Goal: Task Accomplishment & Management: Manage account settings

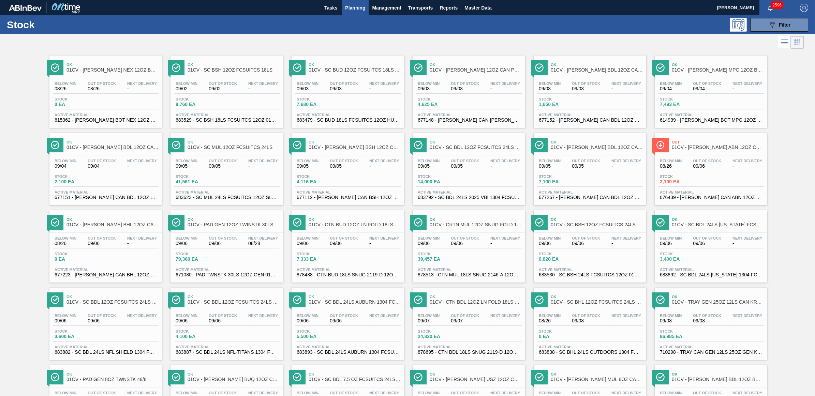
click at [356, 7] on span "Planning" at bounding box center [355, 8] width 20 height 8
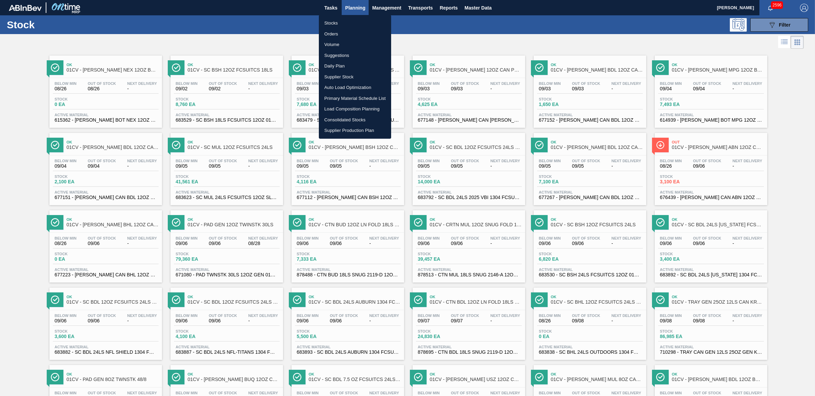
click at [340, 105] on li "Load Composition Planning" at bounding box center [355, 109] width 72 height 11
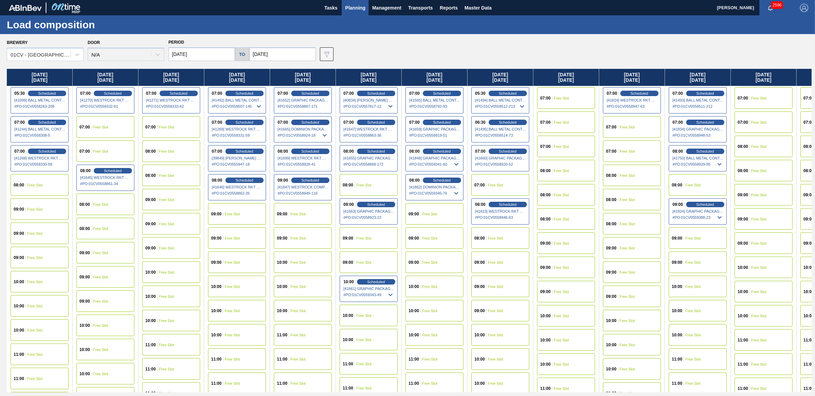
click at [773, 95] on div "07:00 Free Slot" at bounding box center [764, 97] width 58 height 21
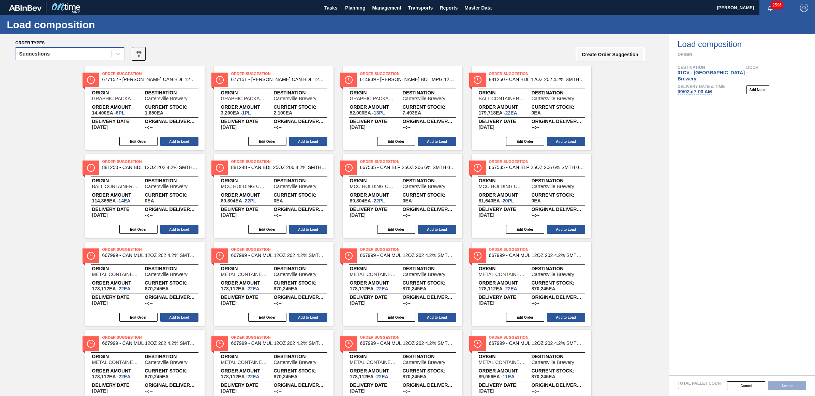
click at [85, 55] on div "Suggestions" at bounding box center [64, 54] width 96 height 10
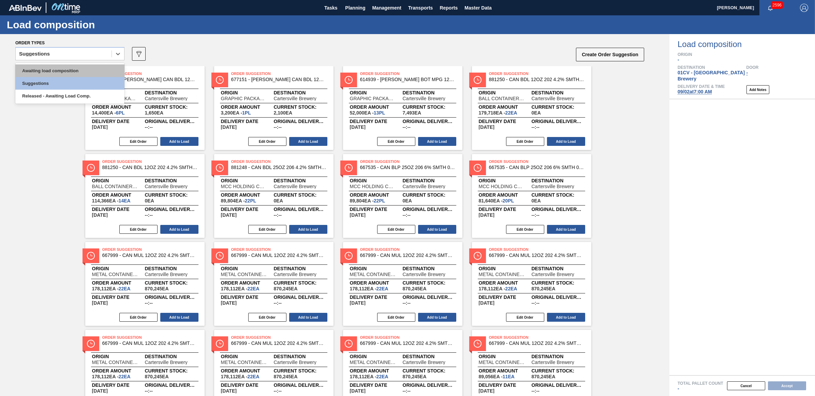
click at [84, 67] on div "Awaiting load composition" at bounding box center [69, 70] width 109 height 13
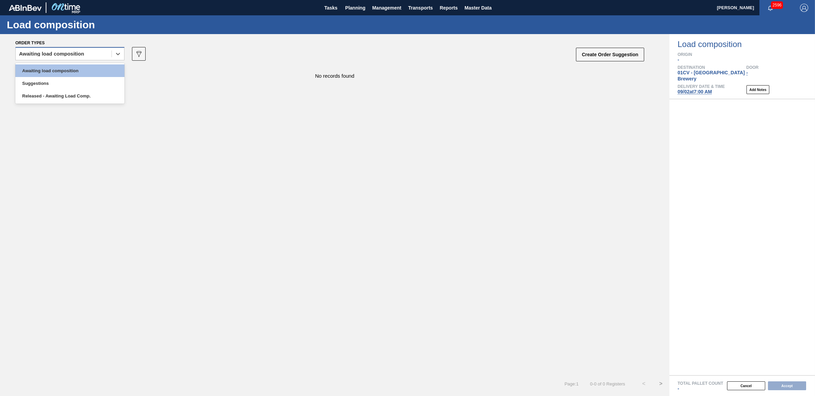
click at [65, 53] on div "Awaiting load composition" at bounding box center [51, 54] width 65 height 5
click at [64, 72] on div "Awaiting load composition" at bounding box center [69, 70] width 109 height 13
click at [44, 55] on div "Awaiting load composition" at bounding box center [51, 54] width 65 height 5
click at [47, 72] on div "Awaiting load composition" at bounding box center [69, 70] width 109 height 13
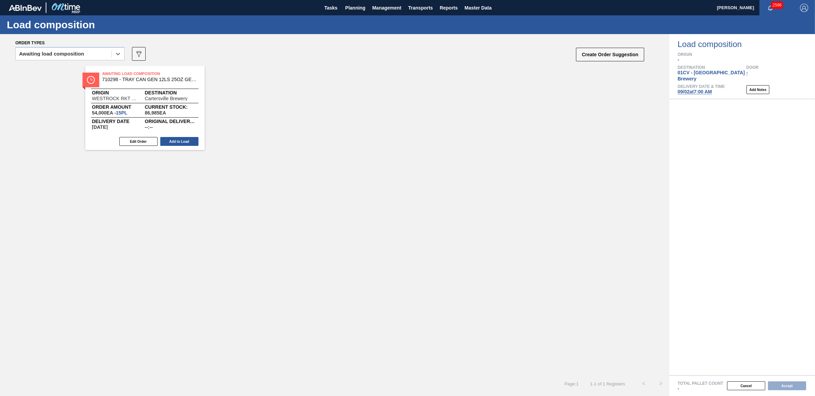
click at [185, 146] on div "Edit Order Add to Load" at bounding box center [142, 141] width 114 height 10
click at [183, 144] on button "Add to Load" at bounding box center [179, 141] width 38 height 9
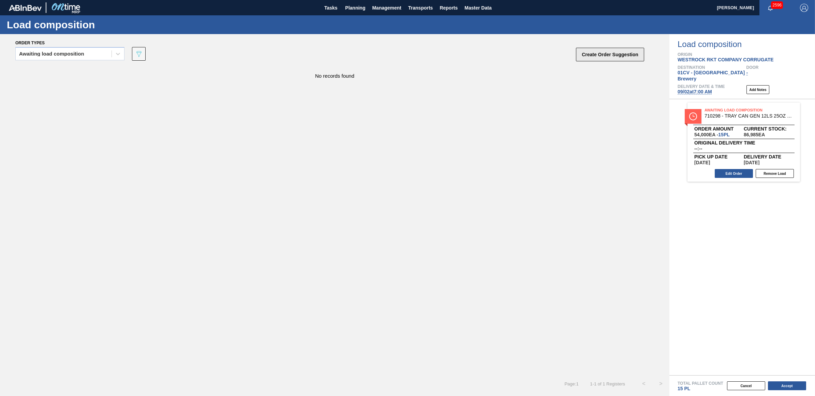
click at [610, 55] on button "Create Order Suggestion" at bounding box center [610, 55] width 68 height 14
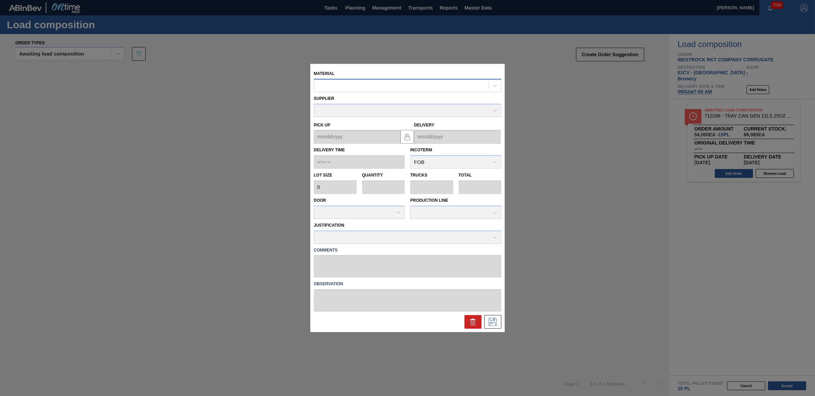
click at [330, 84] on div at bounding box center [401, 86] width 174 height 10
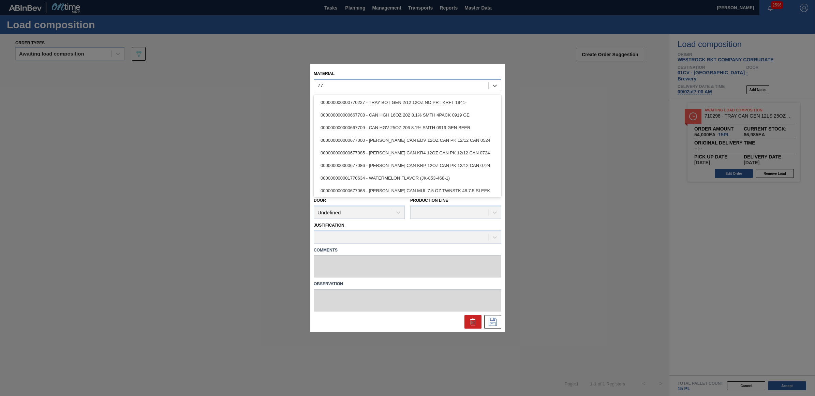
type input "7"
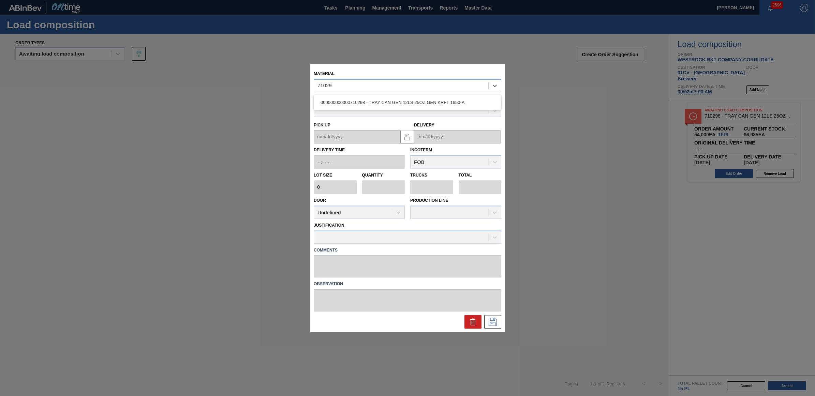
type input "710298"
type input "3,600"
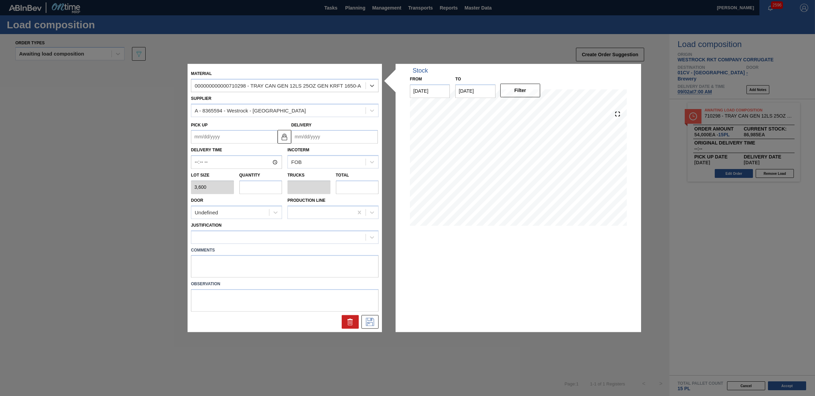
click at [269, 193] on input "text" at bounding box center [261, 187] width 43 height 14
type input "1"
type input "0.021"
type input "3,600"
type input "10"
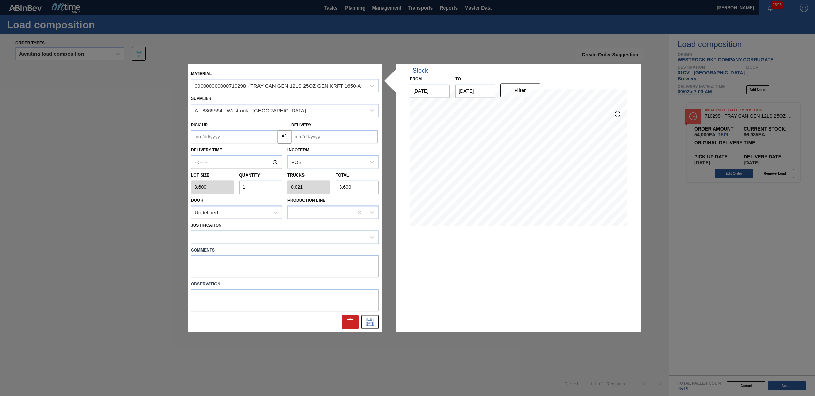
type input "0.208"
type input "36,000"
type input "10"
click at [309, 140] on input "Delivery" at bounding box center [334, 137] width 87 height 14
click at [324, 232] on div "2" at bounding box center [321, 230] width 9 height 9
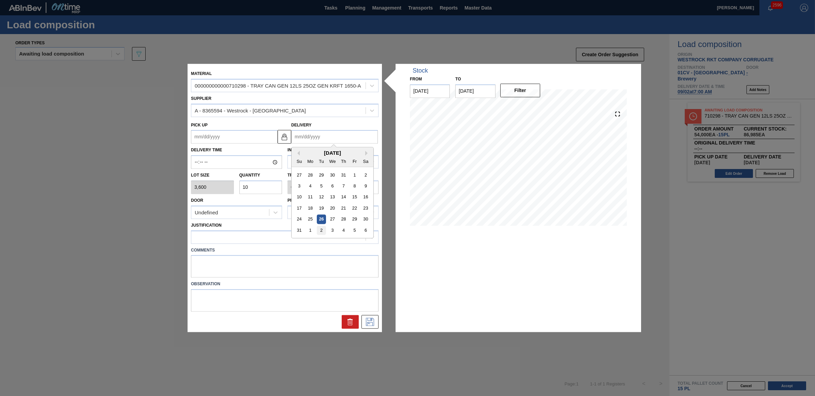
type up "08/31/2025"
type input "09/02/2025"
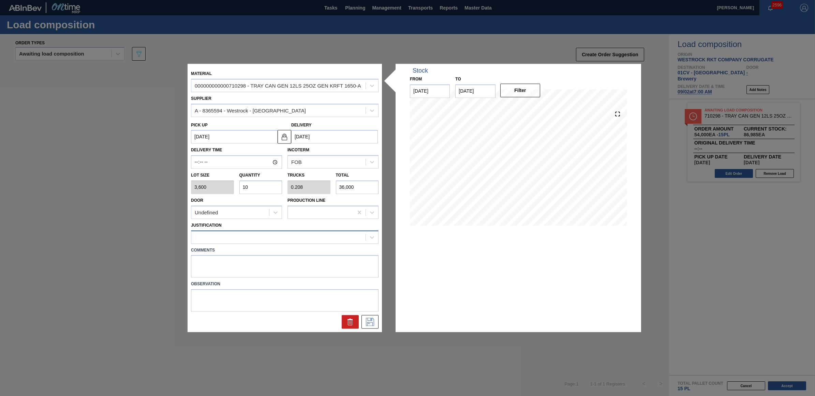
click at [308, 239] on div at bounding box center [278, 237] width 174 height 10
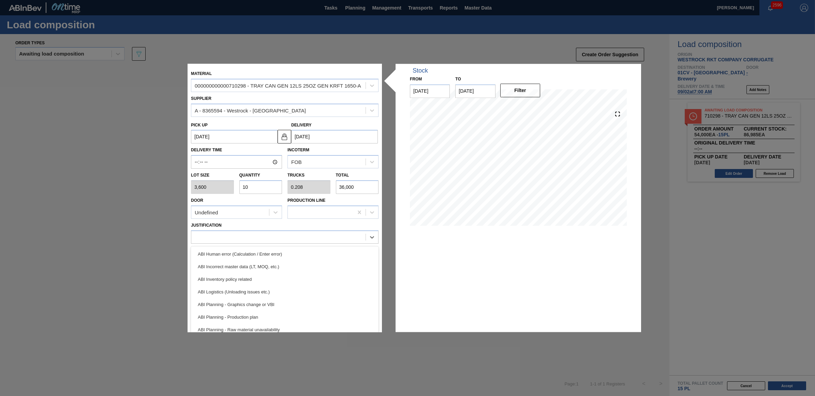
scroll to position [43, 0]
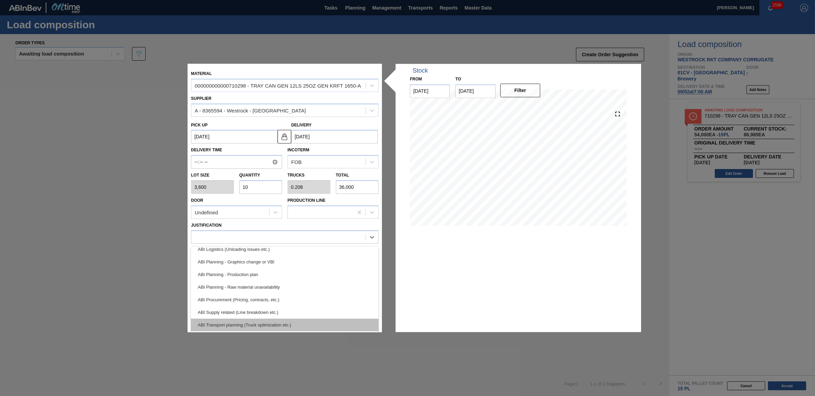
click at [286, 324] on div "ABI Transport planning (Truck optimization etc.)" at bounding box center [285, 325] width 188 height 13
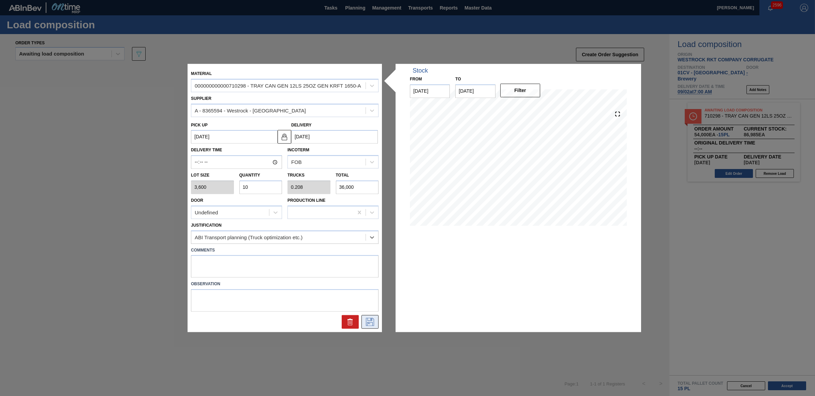
click at [366, 321] on icon at bounding box center [370, 322] width 8 height 8
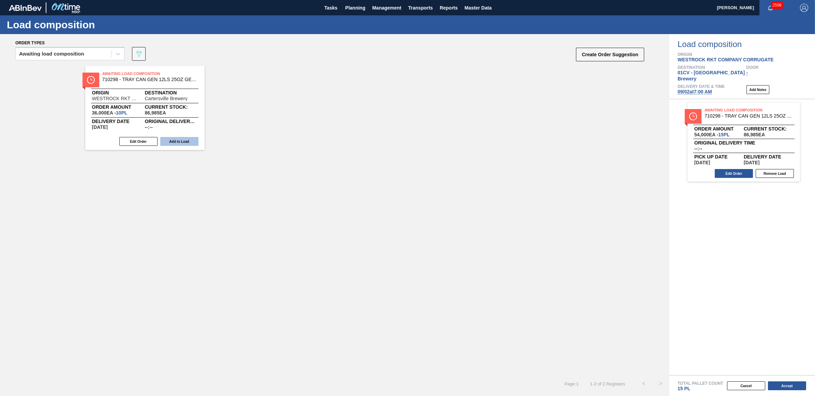
click at [183, 140] on button "Add to Load" at bounding box center [179, 141] width 38 height 9
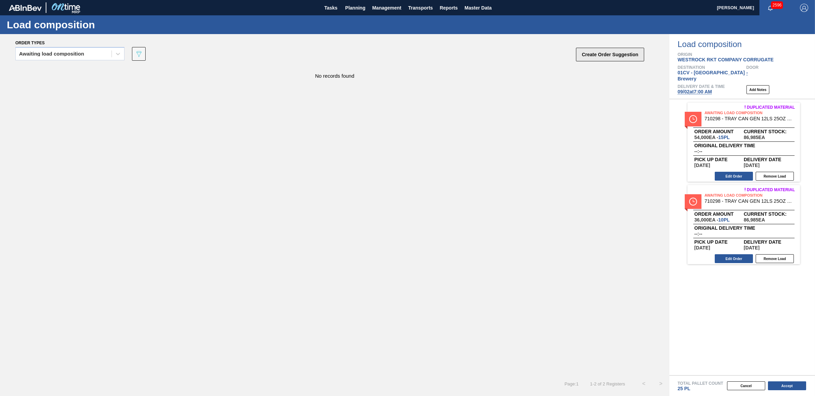
click at [613, 52] on button "Create Order Suggestion" at bounding box center [610, 55] width 68 height 14
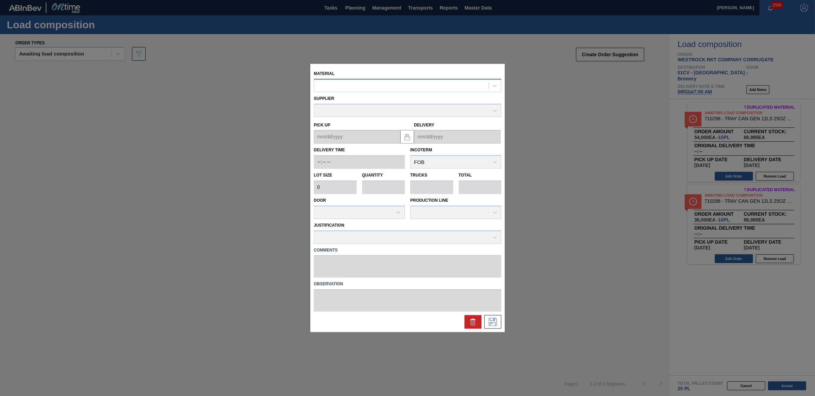
click at [330, 87] on div at bounding box center [401, 86] width 174 height 10
type input "710512"
type input "2,400"
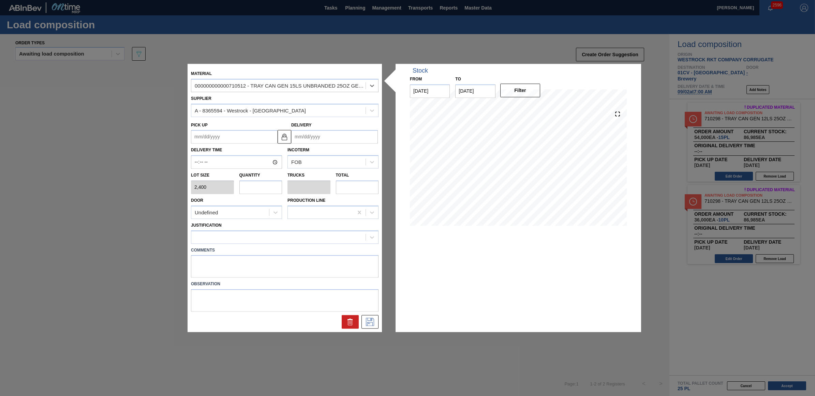
click at [263, 191] on input "text" at bounding box center [261, 187] width 43 height 14
type input "1"
type input "0.019"
type input "2,400"
type input "12"
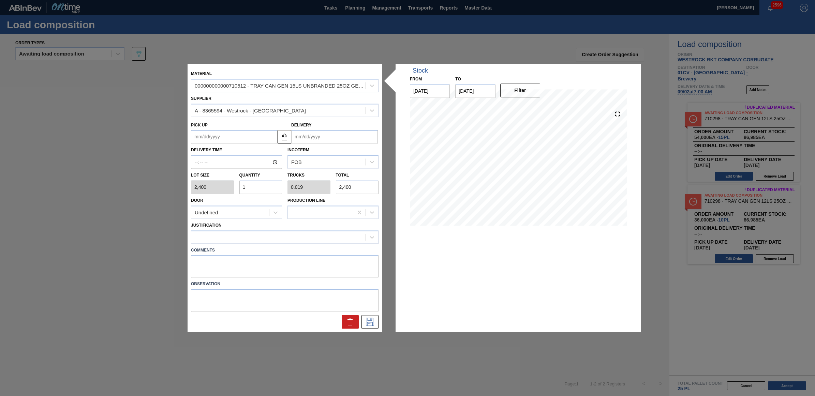
type input "0.222"
type input "28,800"
type input "1"
type input "0.019"
type input "2,400"
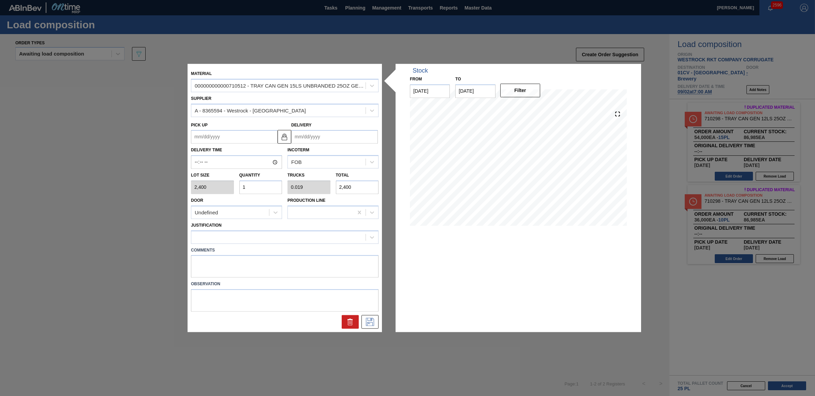
type input "0"
type input "2"
type input "0.037"
type input "4,800"
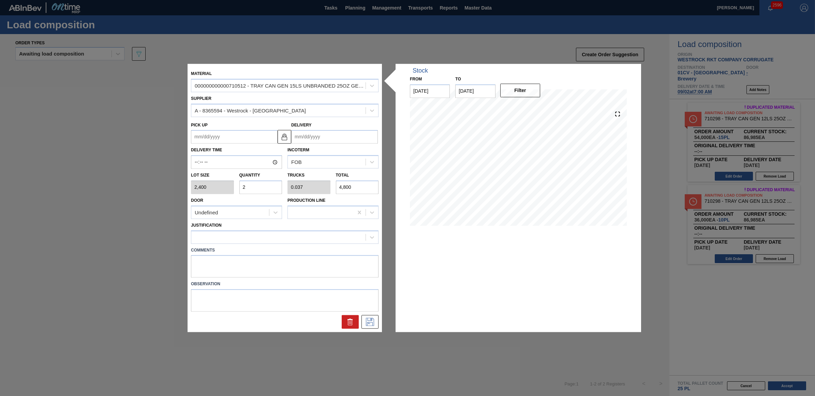
type input "25"
type input "0.463"
type input "60,000"
type input "25"
click at [266, 241] on div at bounding box center [278, 237] width 174 height 10
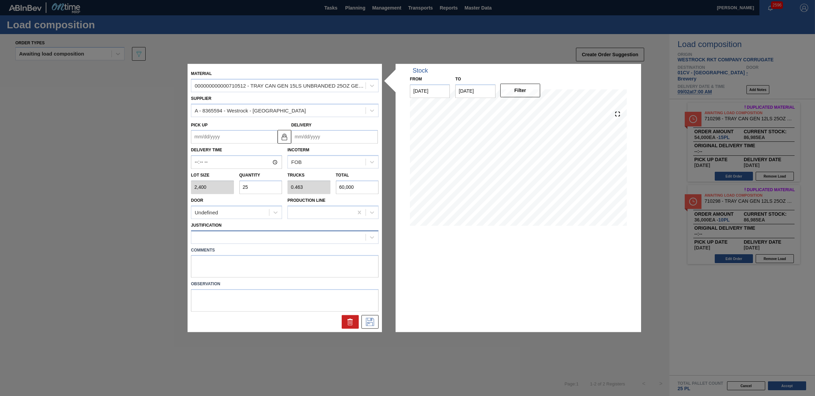
click at [240, 236] on div at bounding box center [278, 237] width 174 height 10
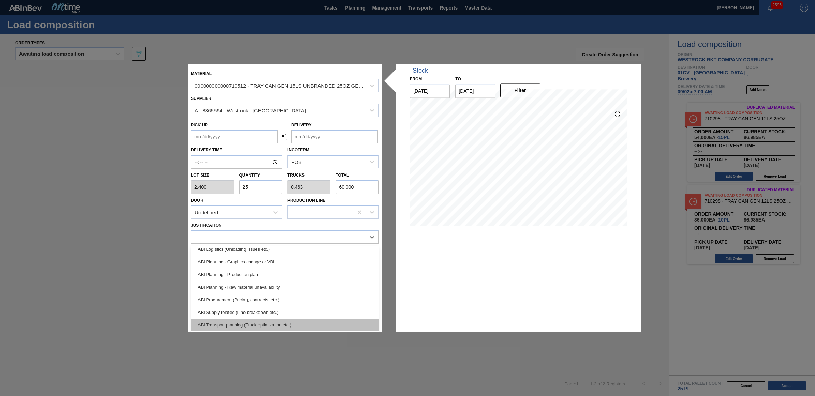
click at [264, 321] on div "ABI Transport planning (Truck optimization etc.)" at bounding box center [285, 325] width 188 height 13
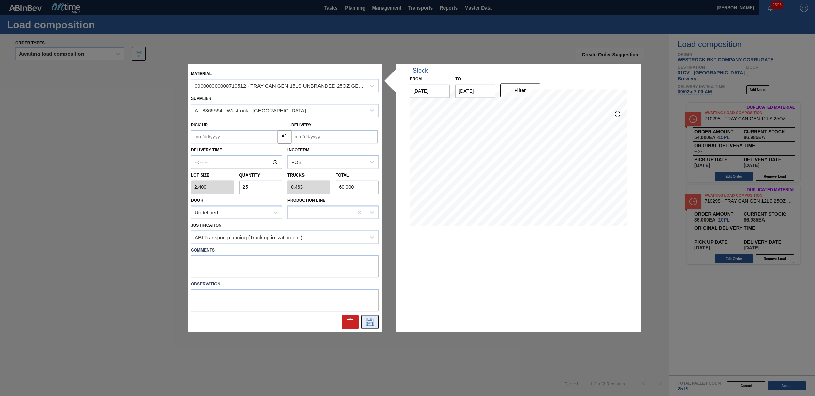
click at [374, 320] on icon at bounding box center [370, 322] width 11 height 8
click at [323, 137] on input "Delivery" at bounding box center [334, 137] width 87 height 14
click at [321, 229] on div "2" at bounding box center [321, 230] width 9 height 9
type up "08/31/2025"
type input "09/02/2025"
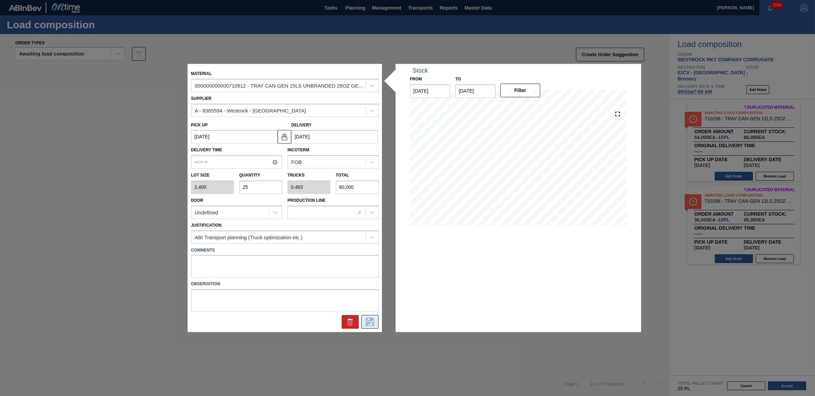
click at [367, 322] on icon at bounding box center [370, 322] width 11 height 8
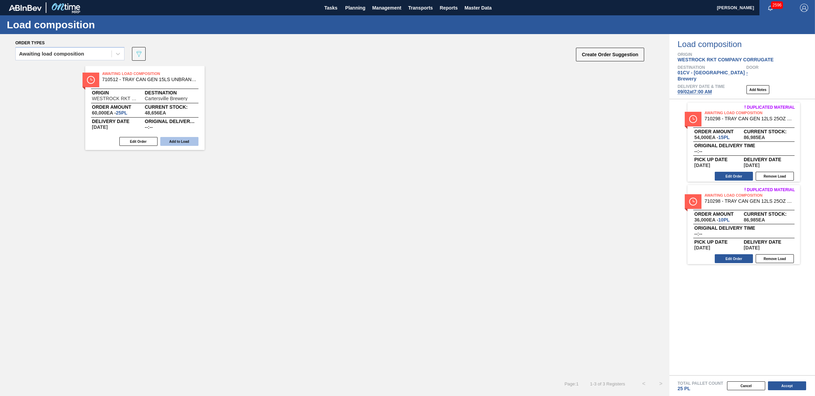
click at [188, 141] on button "Add to Load" at bounding box center [179, 141] width 38 height 9
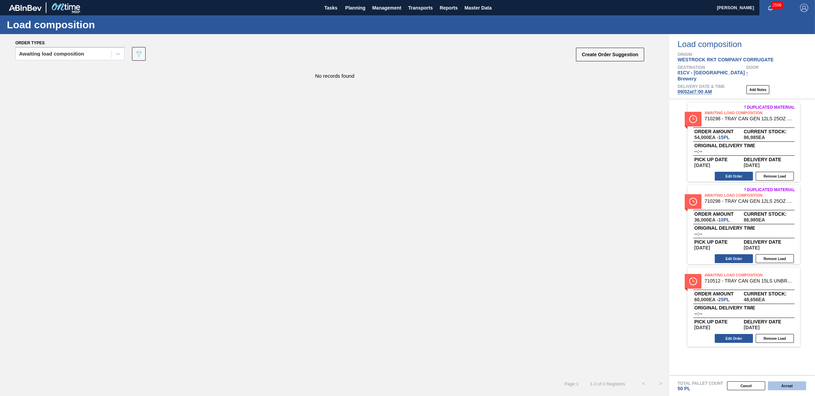
click at [794, 387] on button "Accept" at bounding box center [787, 386] width 38 height 9
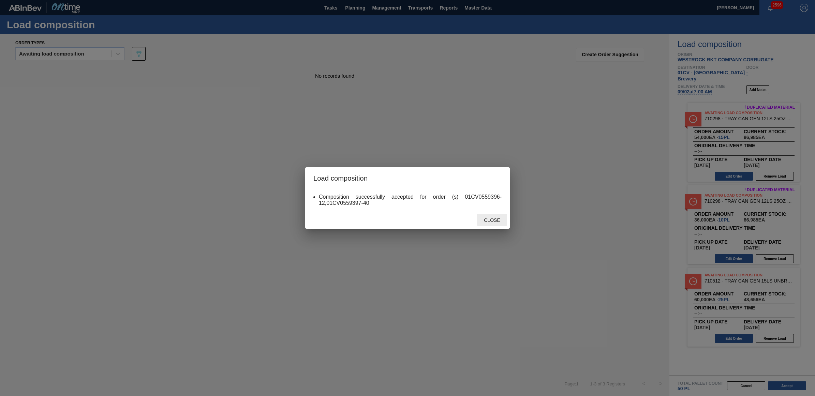
click at [483, 220] on span "Close" at bounding box center [492, 220] width 27 height 5
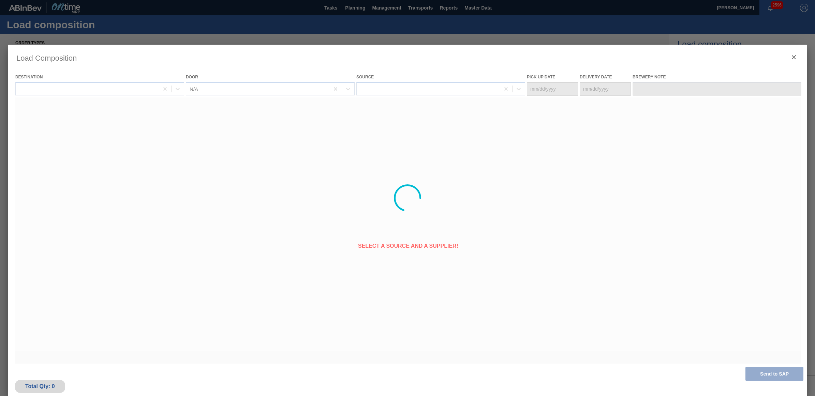
type Date "08/31/2025"
type Date "09/02/2025"
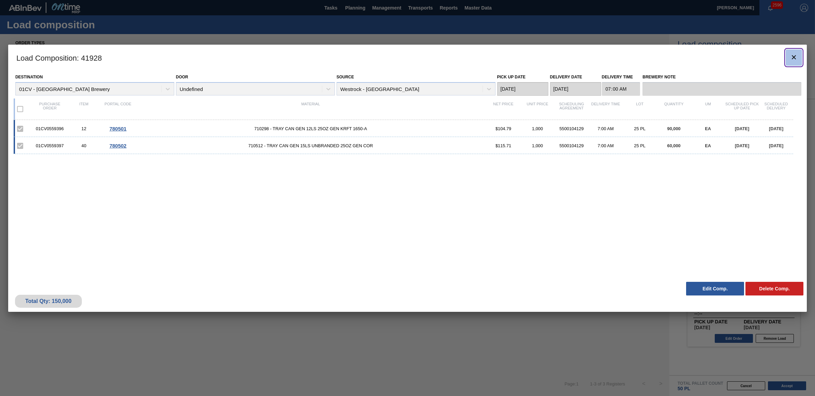
click at [792, 57] on icon "botão de ícone" at bounding box center [794, 57] width 8 height 8
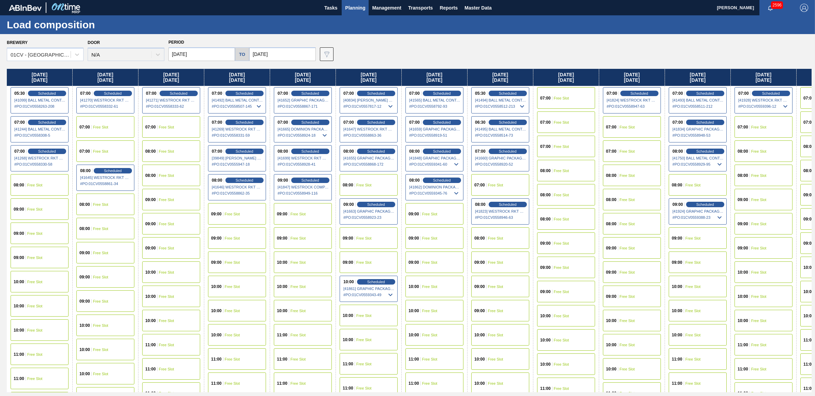
click at [499, 240] on span "Free Slot" at bounding box center [495, 238] width 15 height 4
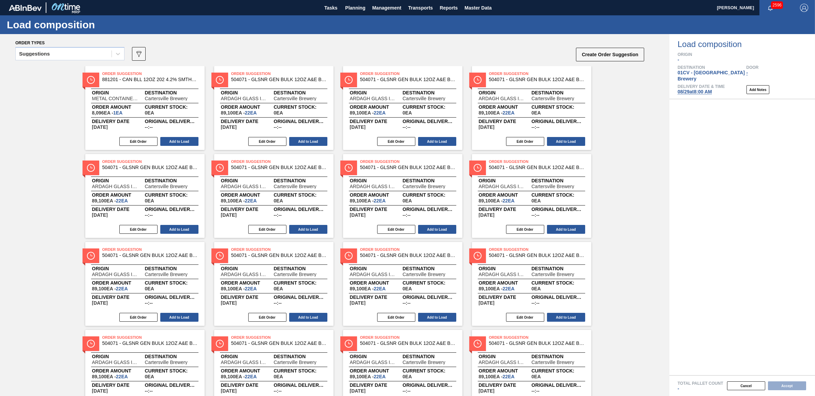
click at [51, 54] on div "Suggestions" at bounding box center [64, 54] width 96 height 10
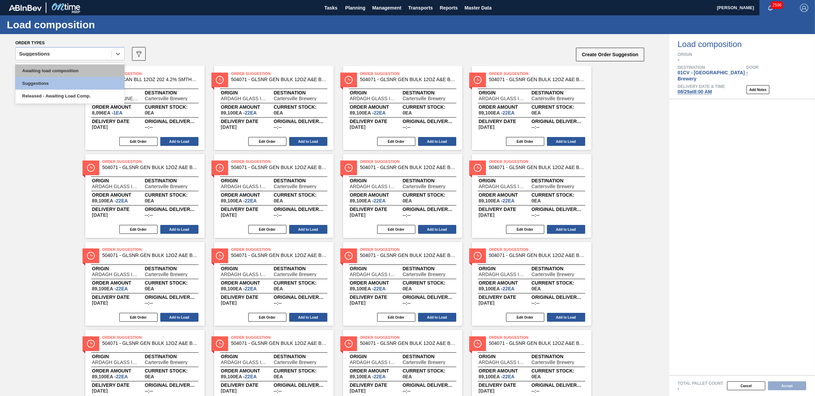
click at [54, 73] on div "Awaiting load composition" at bounding box center [69, 70] width 109 height 13
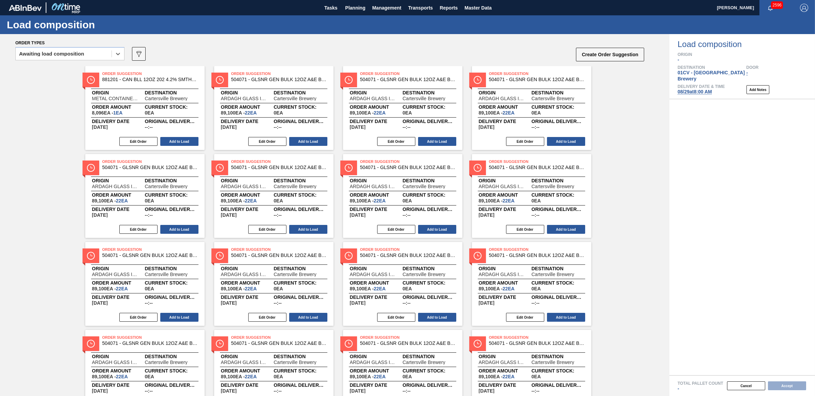
click at [42, 62] on div "option Awaiting load composition, selected. Select is focused ,type to refine l…" at bounding box center [69, 56] width 109 height 18
click at [36, 57] on div "Awaiting load composition" at bounding box center [64, 54] width 96 height 10
click at [45, 73] on div "Awaiting load composition" at bounding box center [69, 70] width 109 height 13
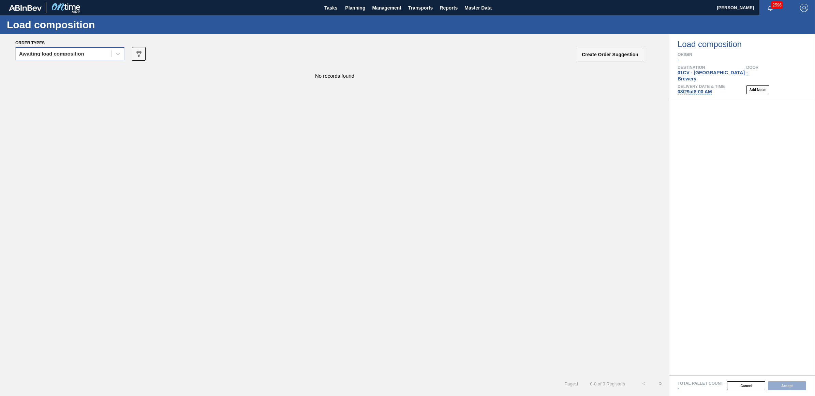
click at [72, 50] on div "Awaiting load composition" at bounding box center [64, 54] width 96 height 10
click at [57, 70] on div "Awaiting load composition" at bounding box center [69, 70] width 109 height 13
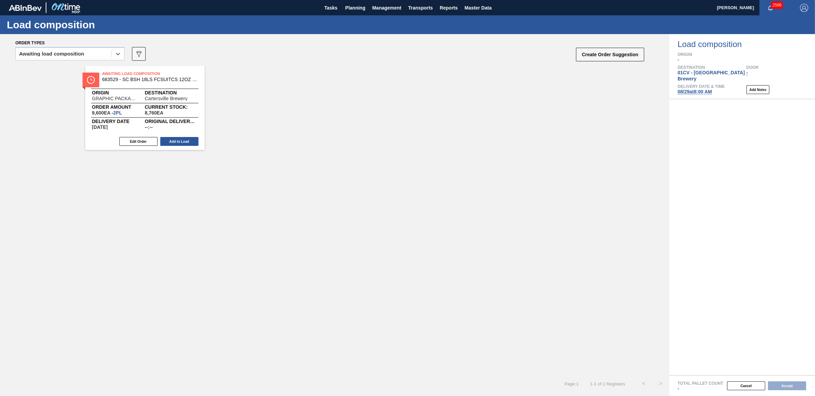
click at [182, 147] on div "Edit Order Add to Load" at bounding box center [142, 141] width 114 height 10
click at [178, 142] on button "Add to Load" at bounding box center [179, 141] width 38 height 9
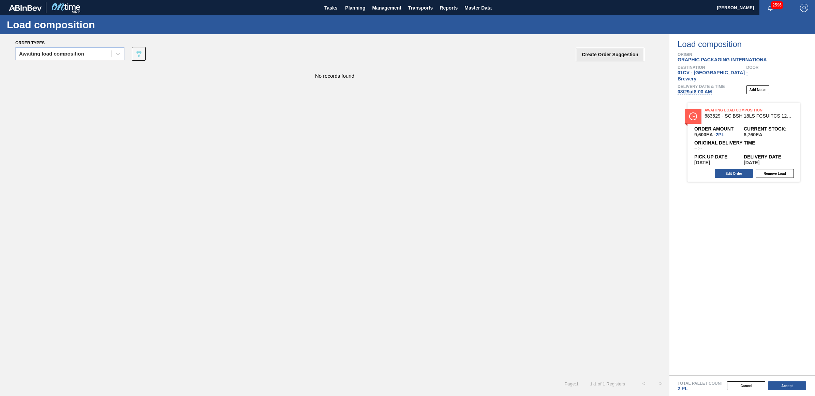
click at [597, 52] on button "Create Order Suggestion" at bounding box center [610, 55] width 68 height 14
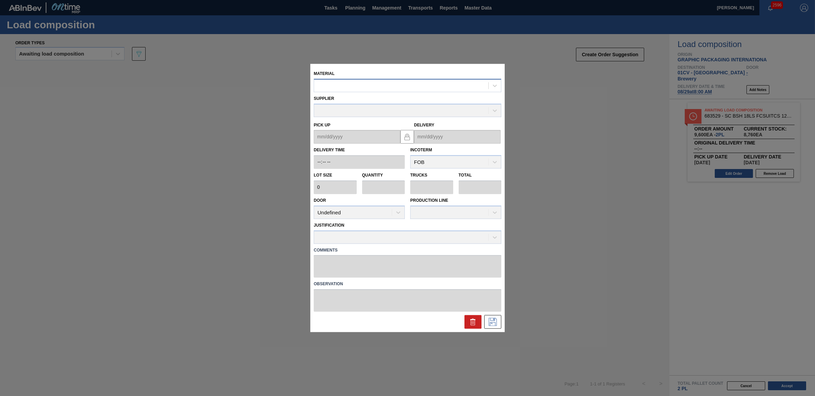
click at [345, 83] on div at bounding box center [401, 86] width 174 height 10
type input "683622"
type input "3,200"
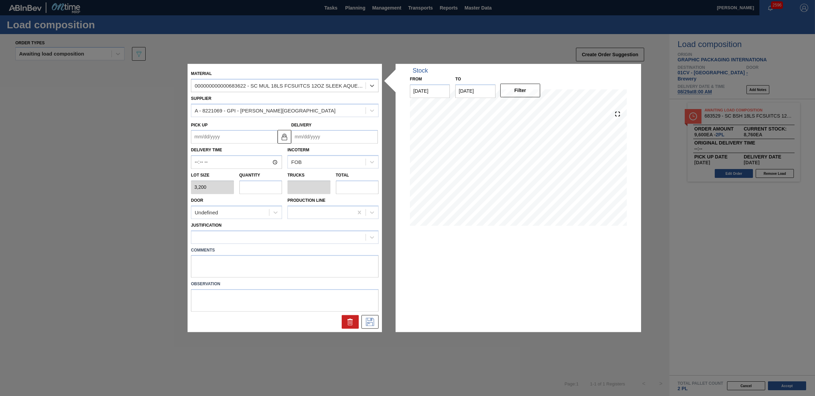
click at [263, 188] on input "text" at bounding box center [261, 187] width 43 height 14
type input "5"
type input "0.192"
type input "16,000"
type input "0"
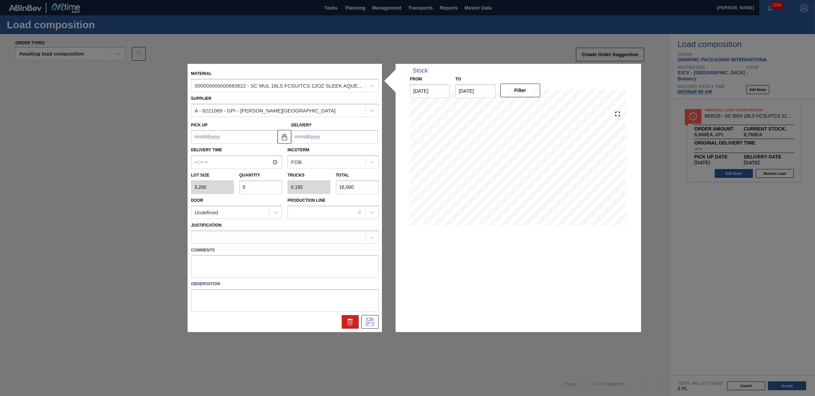
type input "0"
type input "6"
type input "0.231"
type input "19,200"
type input "6"
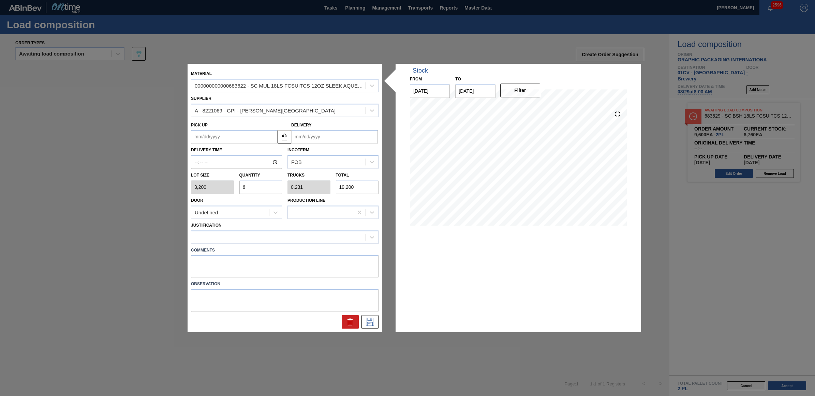
click at [267, 227] on div "Justification" at bounding box center [285, 232] width 188 height 23
click at [266, 237] on div at bounding box center [278, 237] width 174 height 10
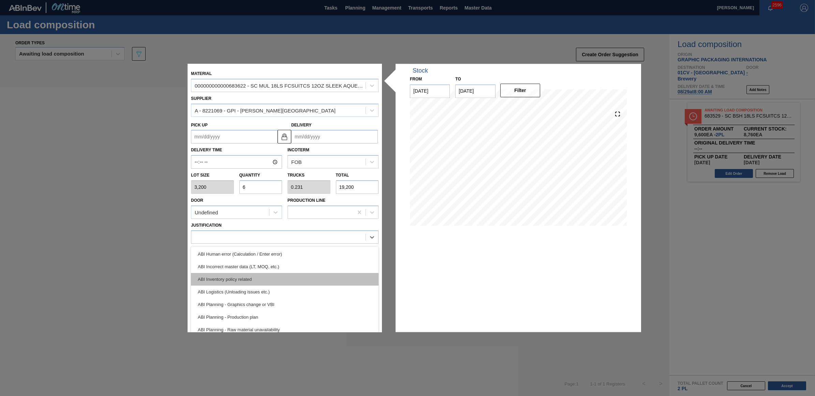
scroll to position [43, 0]
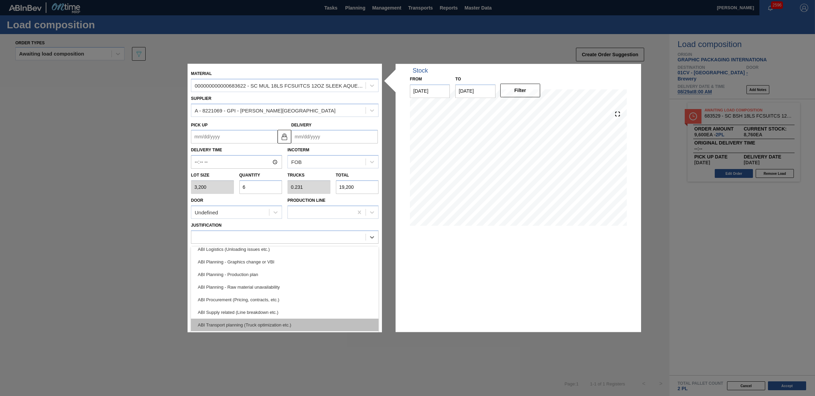
click at [260, 323] on div "ABI Transport planning (Truck optimization etc.)" at bounding box center [285, 325] width 188 height 13
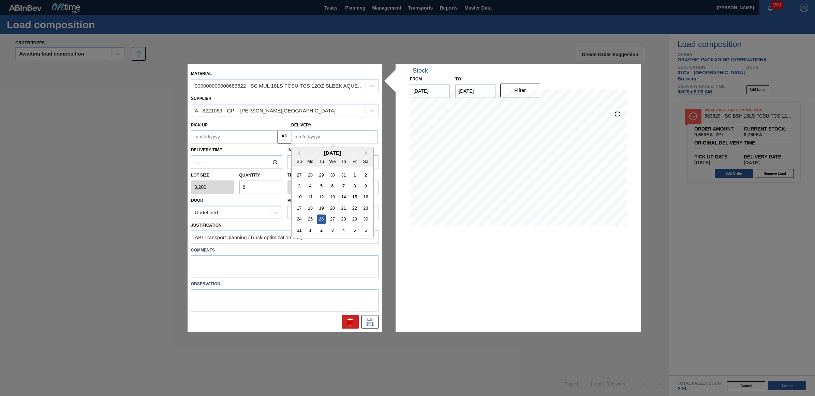
click at [332, 139] on input "Delivery" at bounding box center [334, 137] width 87 height 14
click at [357, 220] on div "29" at bounding box center [354, 219] width 9 height 9
type up "08/27/2025"
type input "08/29/2025"
click at [367, 321] on icon at bounding box center [370, 322] width 11 height 8
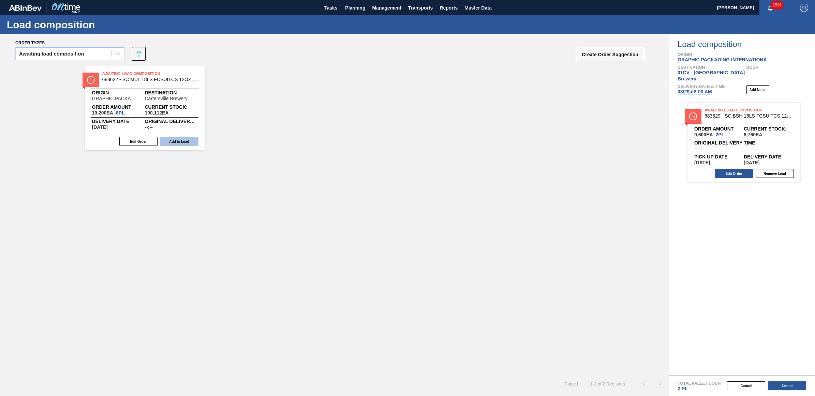
click at [190, 142] on button "Add to Load" at bounding box center [179, 141] width 38 height 9
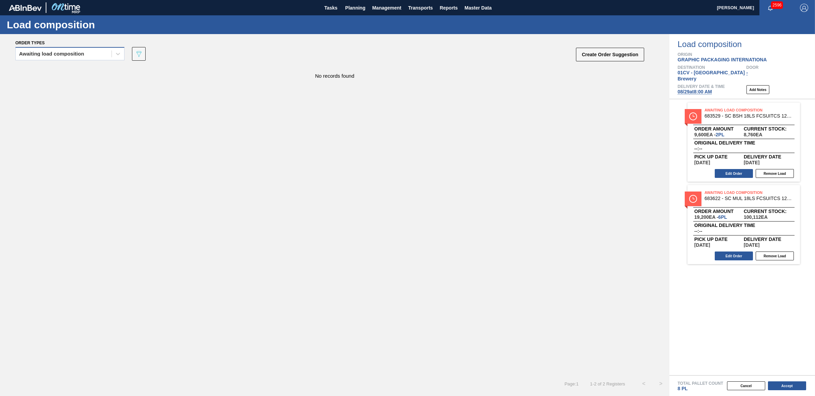
click at [71, 59] on div "Awaiting load composition" at bounding box center [69, 53] width 109 height 13
click at [65, 70] on div "Awaiting load composition" at bounding box center [69, 70] width 109 height 13
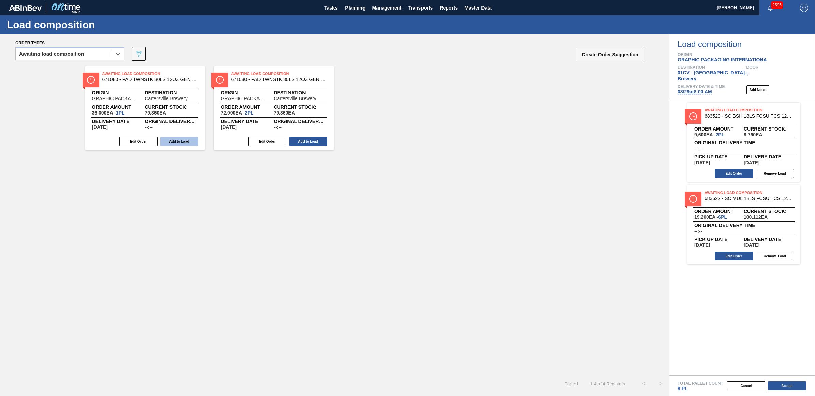
click at [179, 142] on button "Add to Load" at bounding box center [179, 141] width 38 height 9
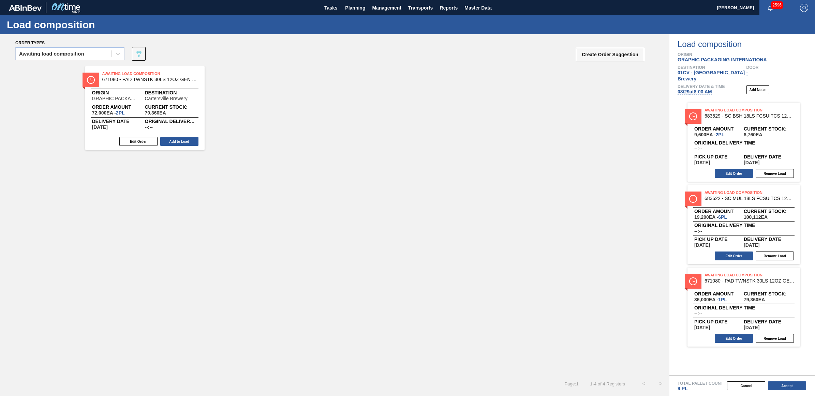
click at [179, 142] on button "Add to Load" at bounding box center [179, 141] width 38 height 9
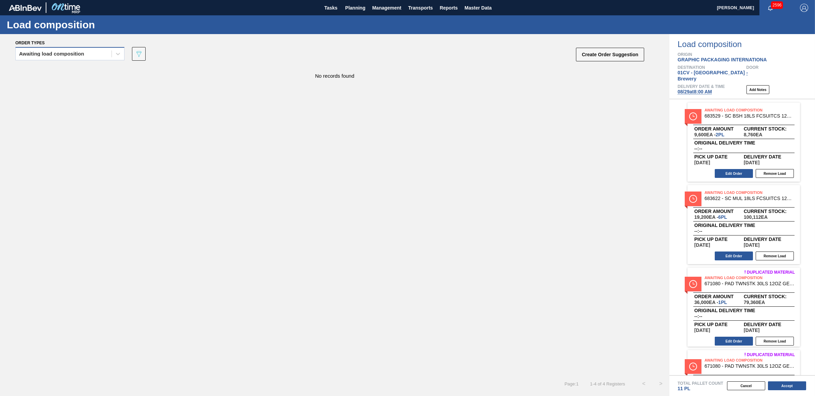
drag, startPoint x: 59, startPoint y: 53, endPoint x: 59, endPoint y: 57, distance: 3.8
click at [59, 53] on div "Awaiting load composition" at bounding box center [51, 54] width 65 height 5
click at [60, 71] on div "Awaiting load composition" at bounding box center [69, 70] width 109 height 13
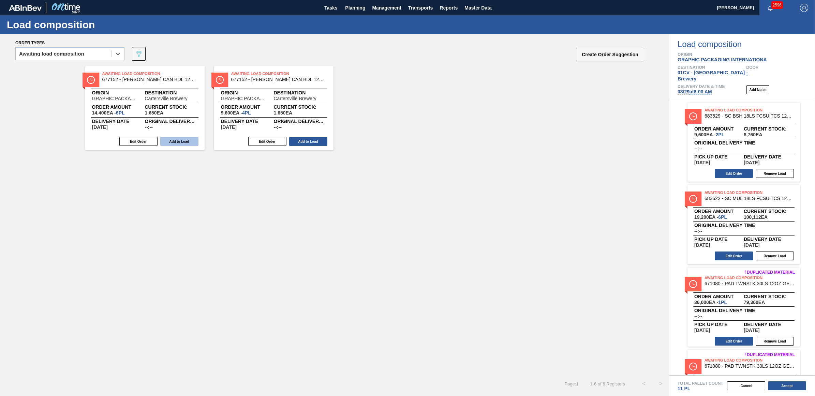
click at [174, 143] on button "Add to Load" at bounding box center [179, 141] width 38 height 9
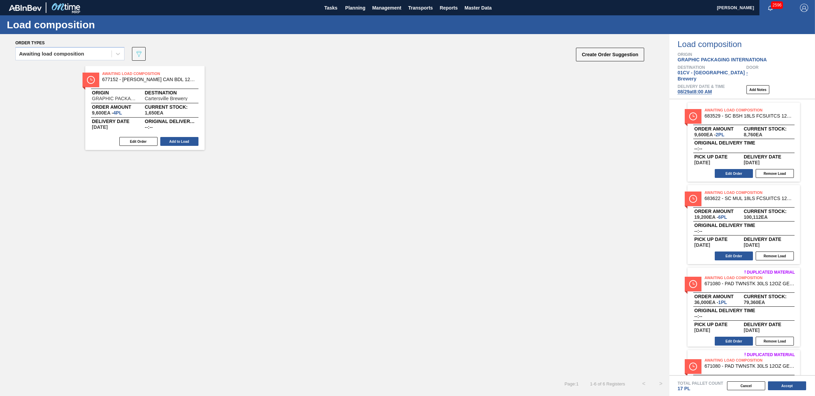
click at [174, 143] on button "Add to Load" at bounding box center [179, 141] width 38 height 9
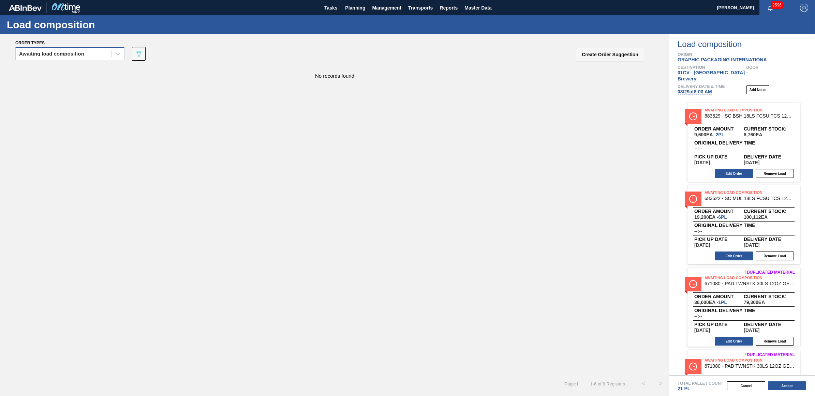
click at [59, 57] on div "Awaiting load composition" at bounding box center [64, 54] width 96 height 10
click at [51, 71] on div "Awaiting load composition" at bounding box center [69, 70] width 109 height 13
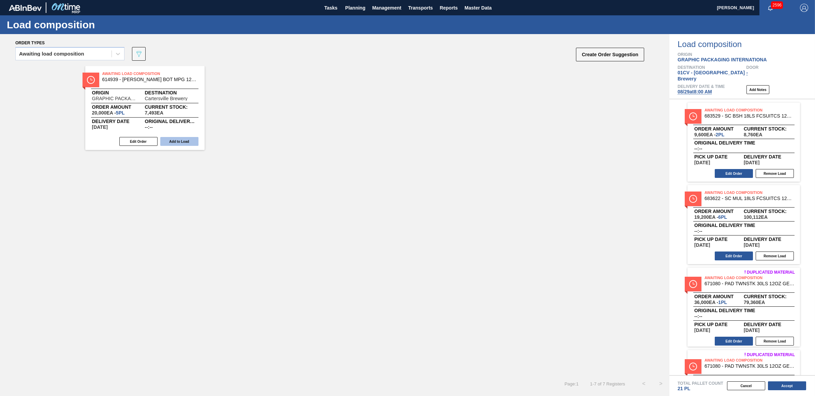
click at [178, 139] on button "Add to Load" at bounding box center [179, 141] width 38 height 9
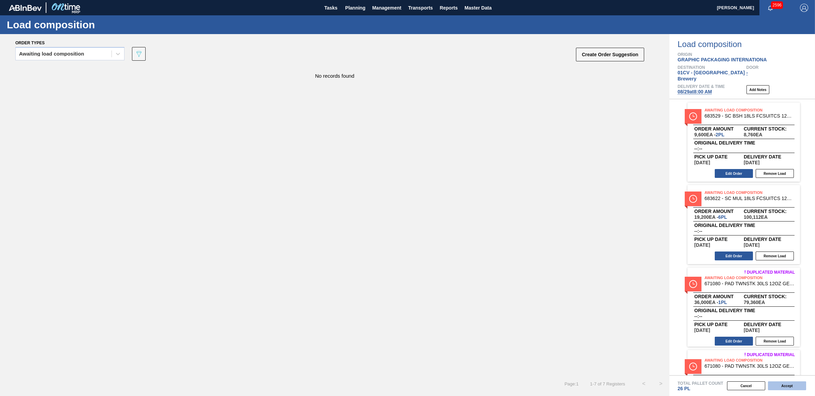
click at [776, 386] on button "Accept" at bounding box center [787, 386] width 38 height 9
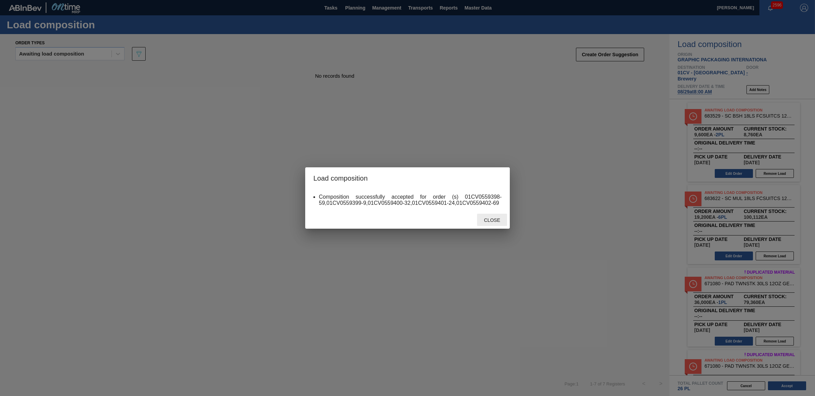
click at [494, 224] on div "Close" at bounding box center [492, 220] width 30 height 13
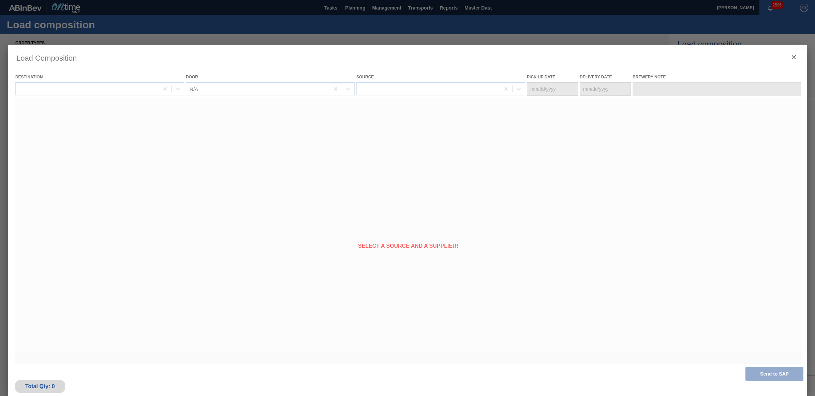
type Date "08/27/2025"
type Date "08/29/2025"
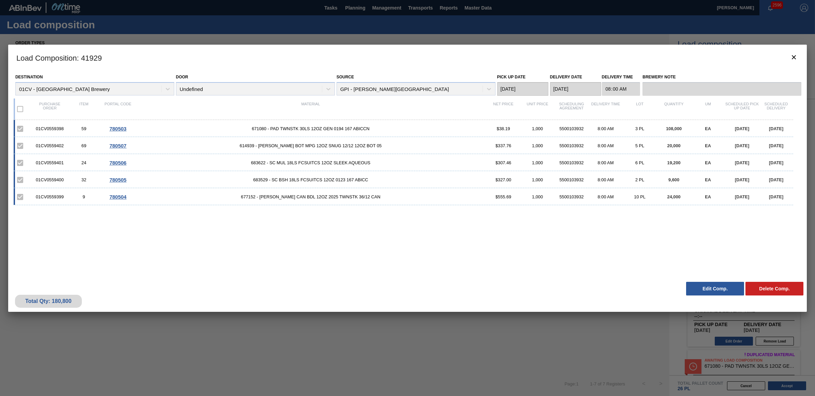
drag, startPoint x: 723, startPoint y: 289, endPoint x: 472, endPoint y: 266, distance: 252.5
click at [723, 289] on button "Edit Comp." at bounding box center [716, 289] width 58 height 14
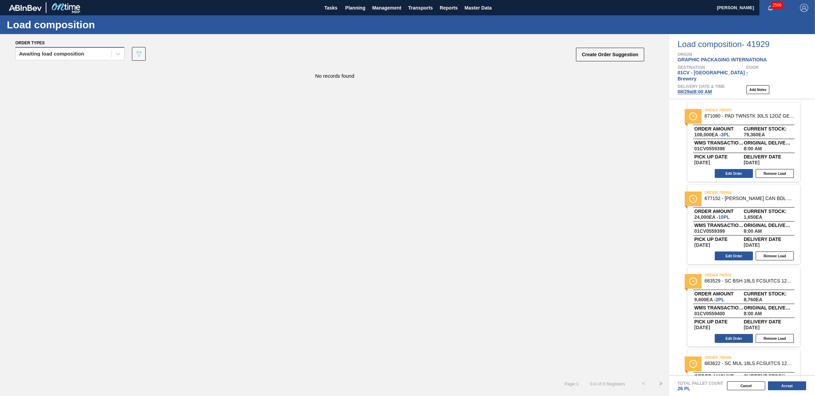
click at [50, 53] on div "Awaiting load composition" at bounding box center [51, 54] width 65 height 5
click at [44, 68] on div "Awaiting load composition" at bounding box center [69, 70] width 109 height 13
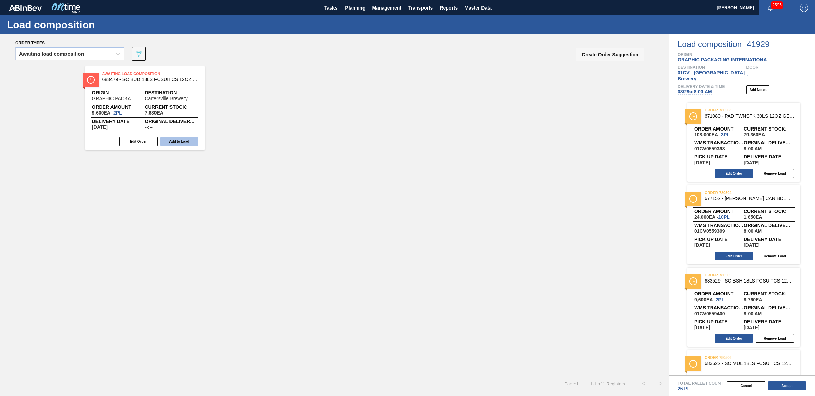
click at [185, 141] on button "Add to Load" at bounding box center [179, 141] width 38 height 9
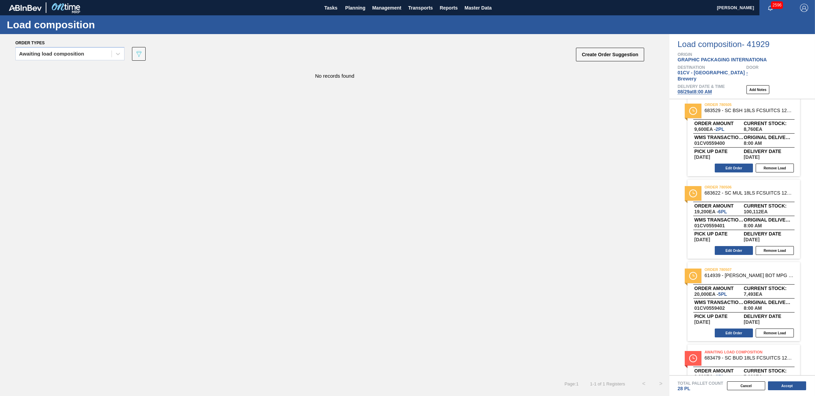
scroll to position [217, 0]
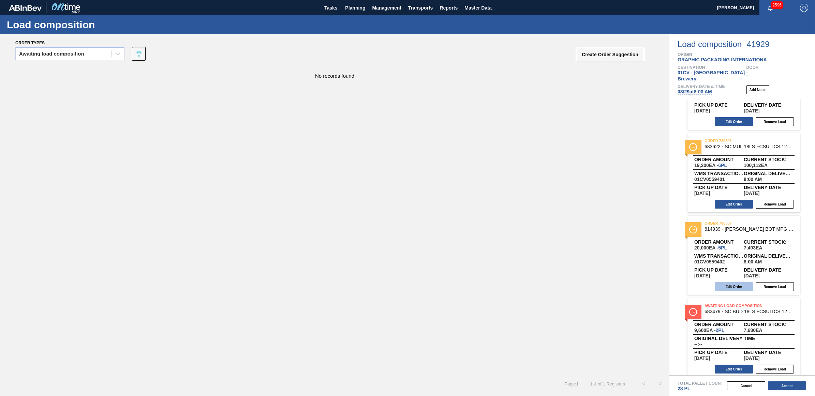
click at [731, 283] on button "Edit Order" at bounding box center [734, 287] width 38 height 9
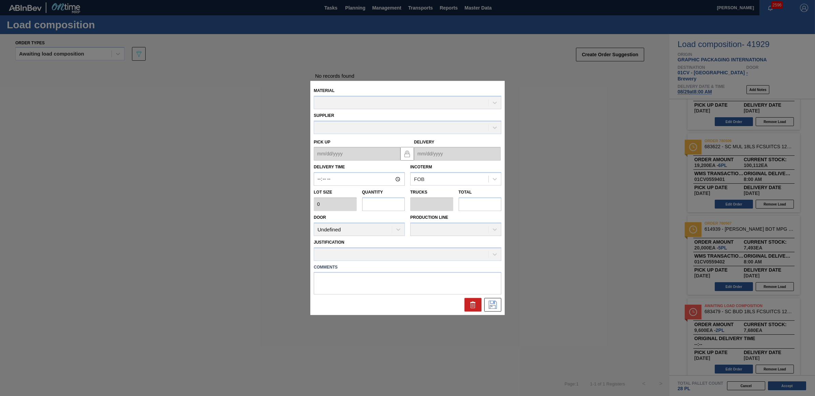
type input "08:00:00"
type input "4,000"
type input "5"
type input "0.192"
type input "20,000"
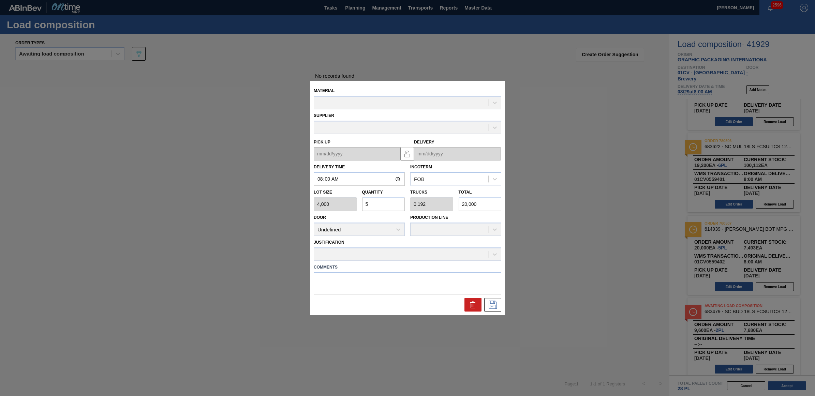
type up "08/27/2025"
type input "08/29/2025"
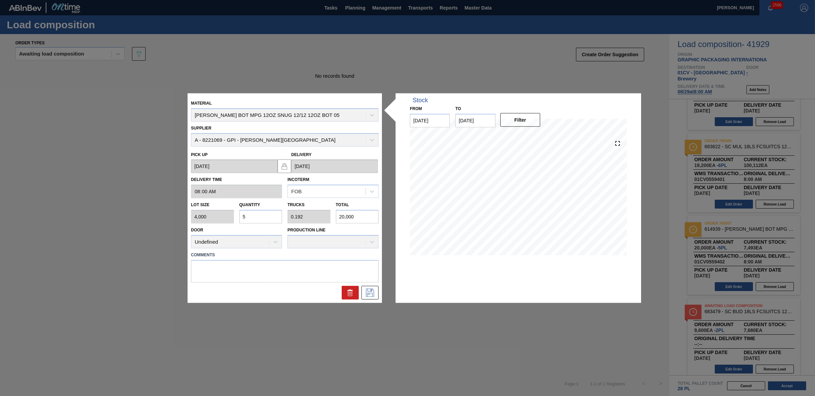
click at [229, 211] on div "Lot size 4,000 Quantity 5 Trucks 0.192 Total 20,000" at bounding box center [284, 211] width 193 height 25
type input "3"
type input "0.115"
type input "12,000"
type input "3"
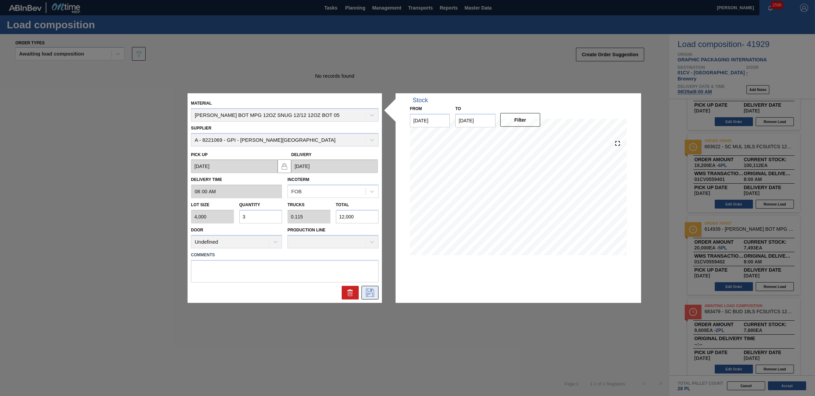
click at [371, 294] on icon at bounding box center [370, 293] width 11 height 8
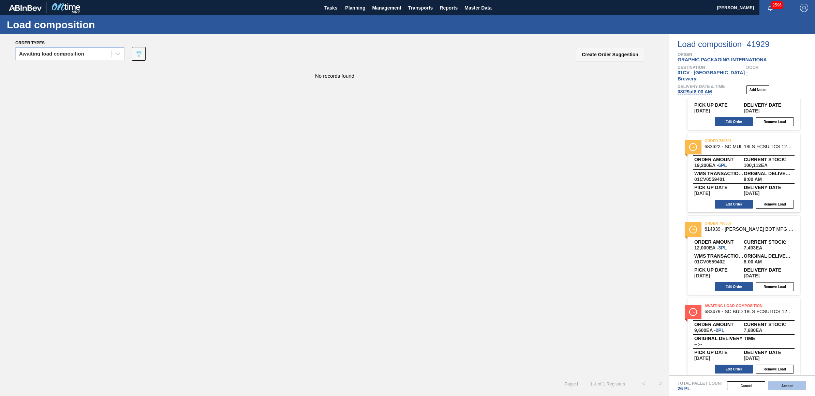
click at [790, 388] on button "Accept" at bounding box center [787, 386] width 38 height 9
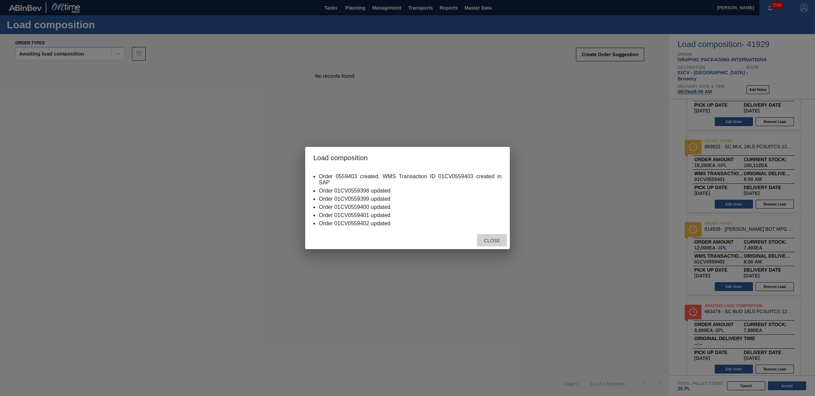
click at [484, 238] on div "Close" at bounding box center [492, 240] width 30 height 13
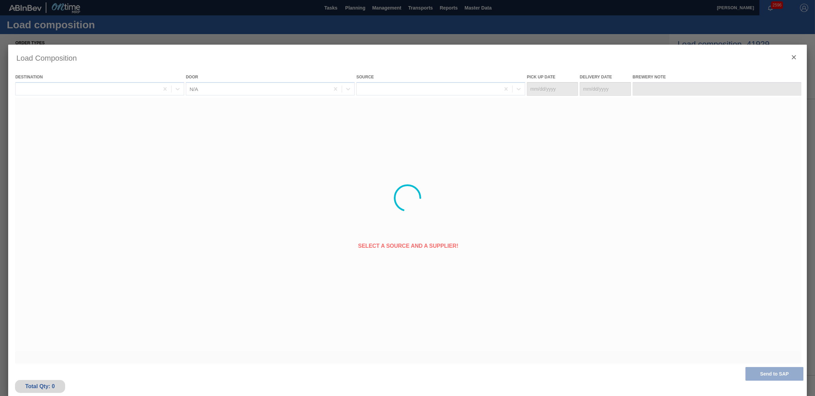
type Date "08/27/2025"
type Date "08/29/2025"
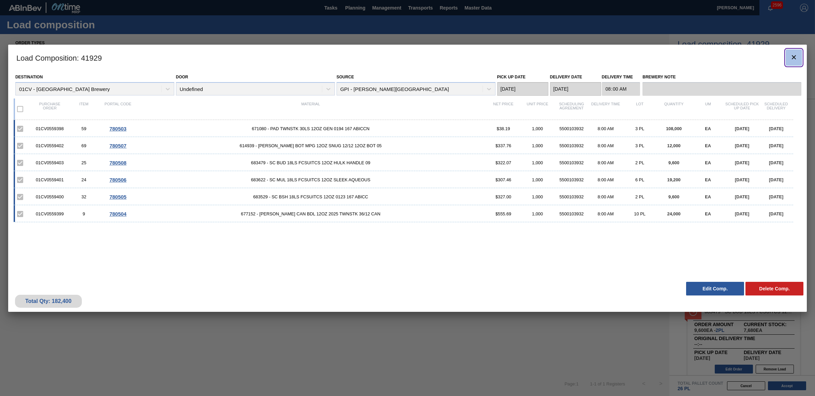
click at [794, 59] on icon "botão de ícone" at bounding box center [794, 57] width 8 height 8
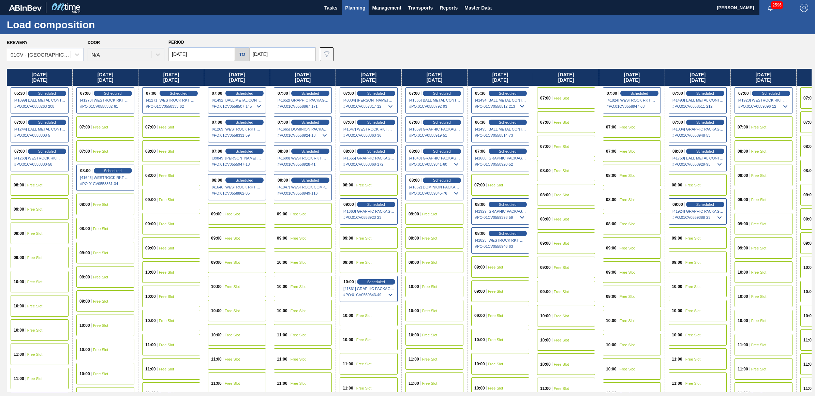
click at [565, 96] on span "Free Slot" at bounding box center [561, 98] width 15 height 4
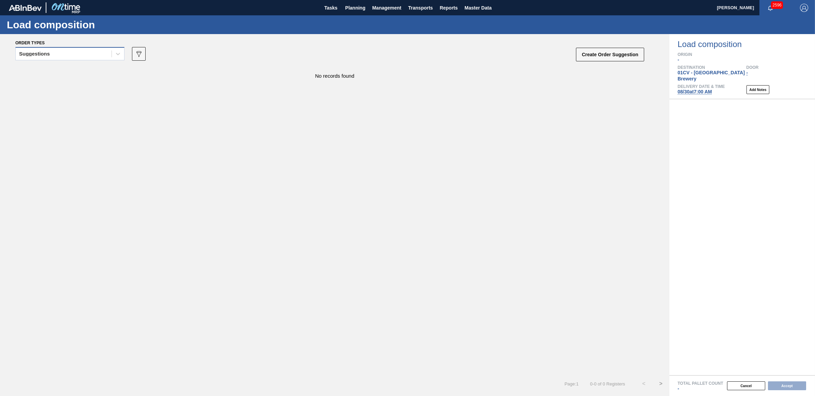
click at [74, 57] on div "Suggestions" at bounding box center [64, 54] width 96 height 10
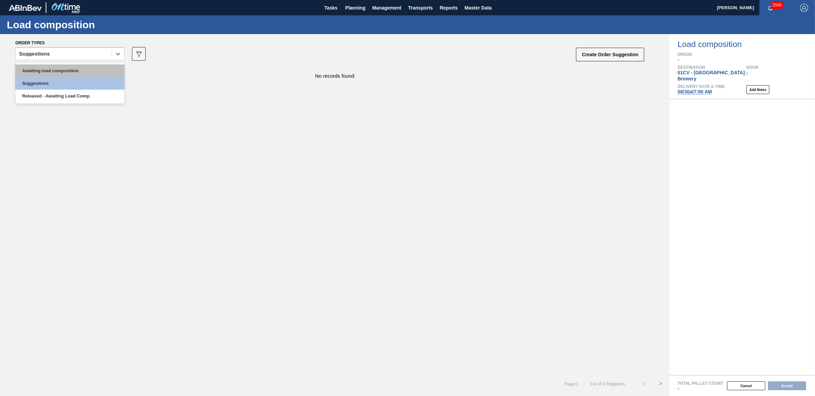
click at [75, 75] on div "Awaiting load composition" at bounding box center [69, 70] width 109 height 13
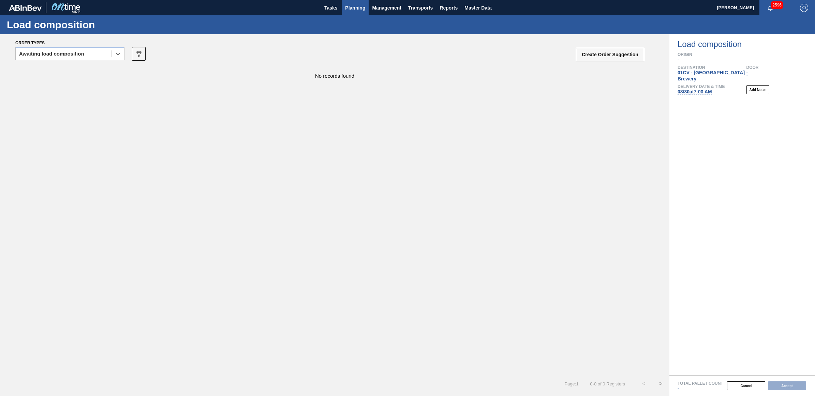
click at [345, 7] on span "Planning" at bounding box center [355, 8] width 20 height 8
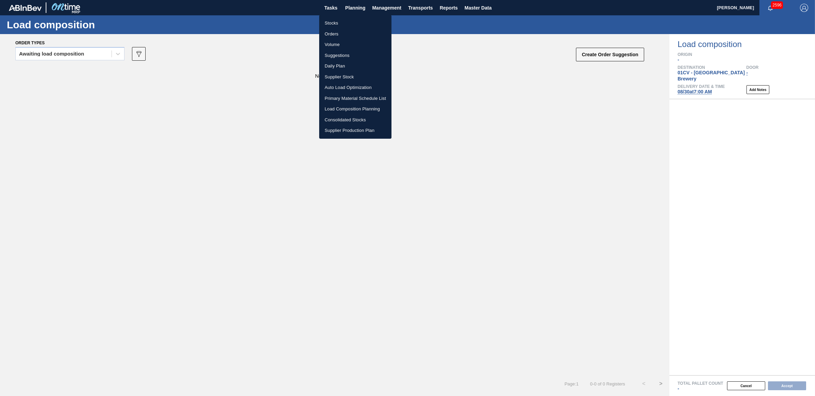
click at [694, 86] on div at bounding box center [407, 198] width 815 height 396
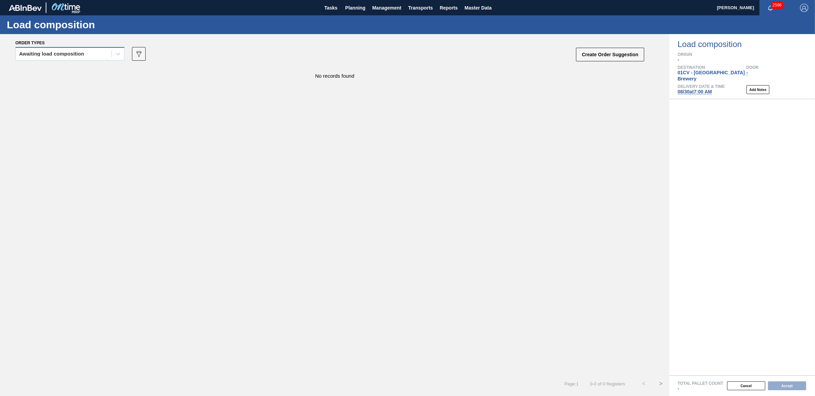
click at [76, 54] on div "Awaiting load composition" at bounding box center [51, 54] width 65 height 5
click at [77, 69] on div "Awaiting load composition" at bounding box center [69, 70] width 109 height 13
click at [350, 9] on span "Planning" at bounding box center [355, 8] width 20 height 8
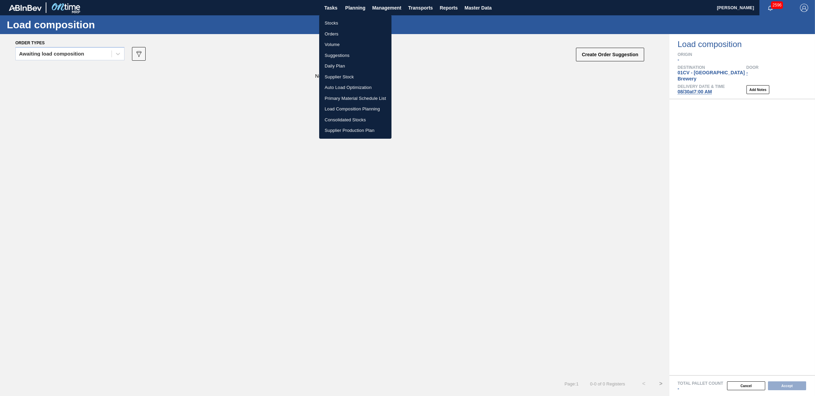
click at [359, 108] on li "Load Composition Planning" at bounding box center [355, 109] width 72 height 11
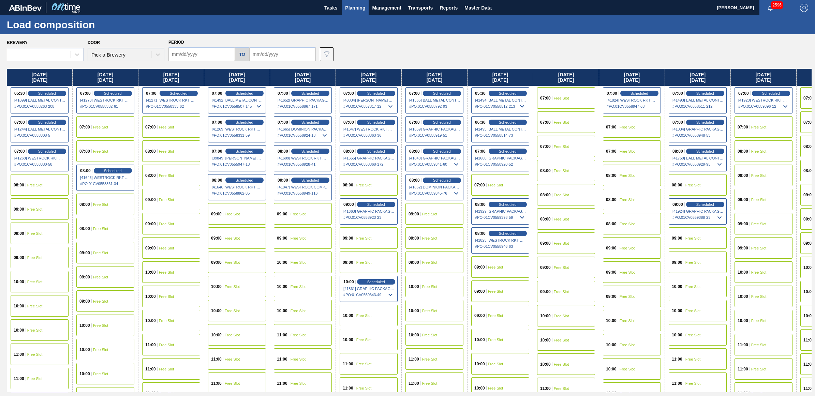
type input "08/22/2025"
type input "09/27/2025"
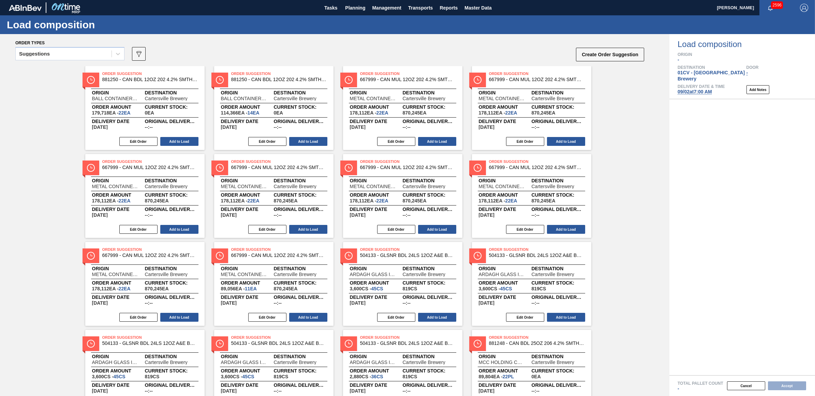
click at [67, 54] on div "Suggestions" at bounding box center [64, 54] width 96 height 10
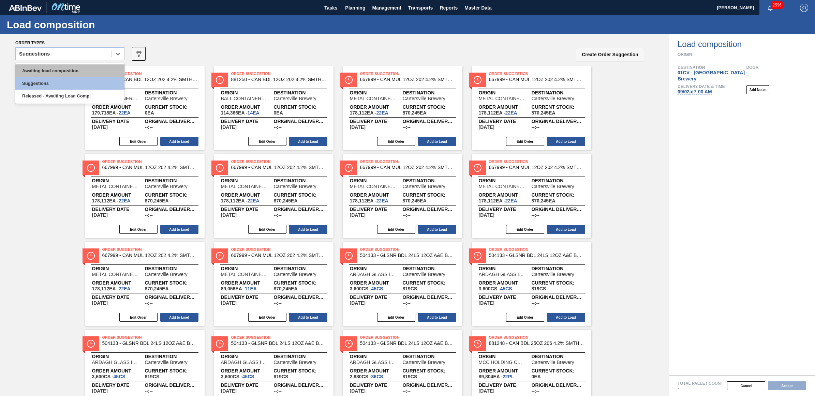
click at [65, 69] on div "Awaiting load composition" at bounding box center [69, 70] width 109 height 13
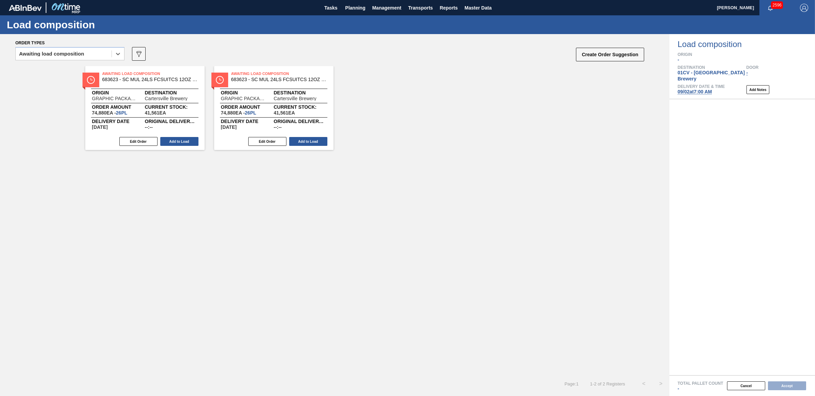
click at [185, 137] on div "Edit Order Add to Load" at bounding box center [142, 141] width 114 height 10
click at [179, 139] on button "Add to Load" at bounding box center [179, 141] width 38 height 9
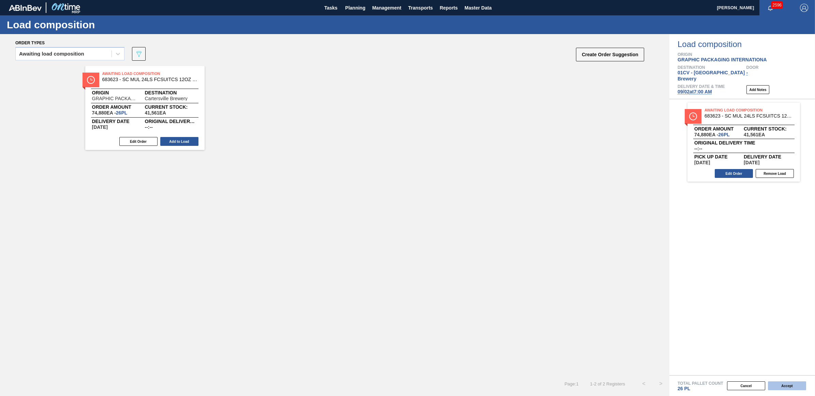
click at [791, 385] on button "Accept" at bounding box center [787, 386] width 38 height 9
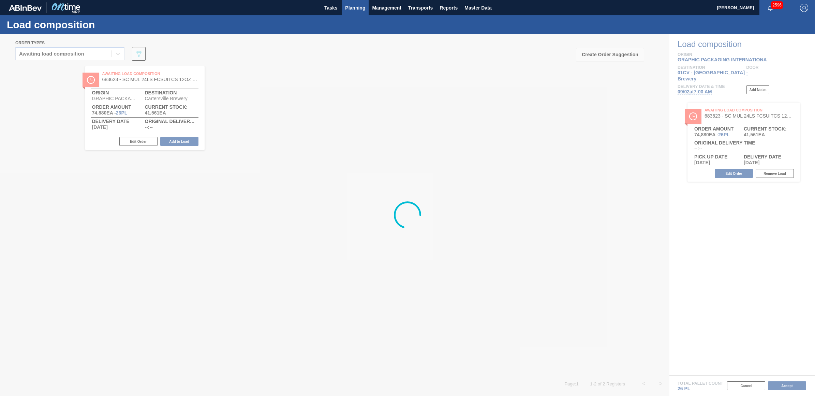
click at [356, 7] on span "Planning" at bounding box center [355, 8] width 20 height 8
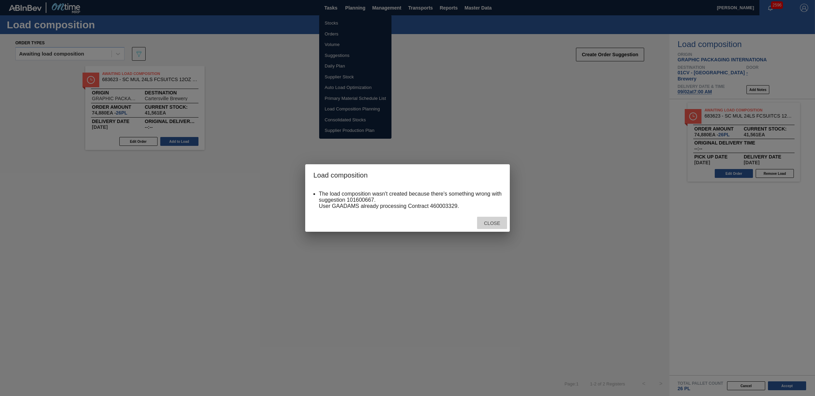
click at [490, 220] on div "Close" at bounding box center [492, 223] width 30 height 13
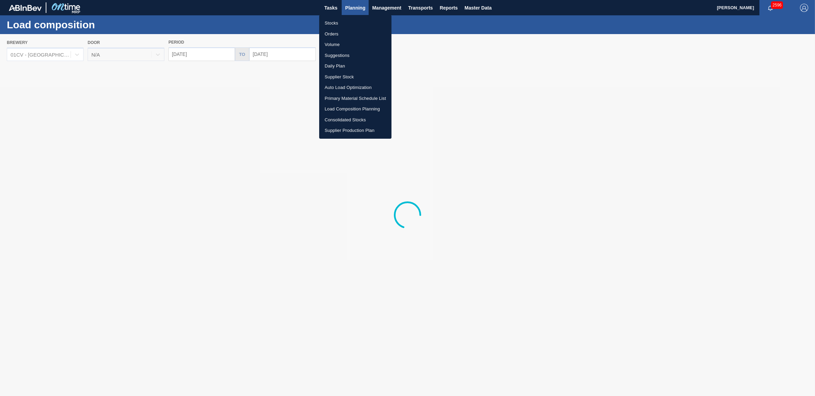
click at [625, 133] on div at bounding box center [407, 198] width 815 height 396
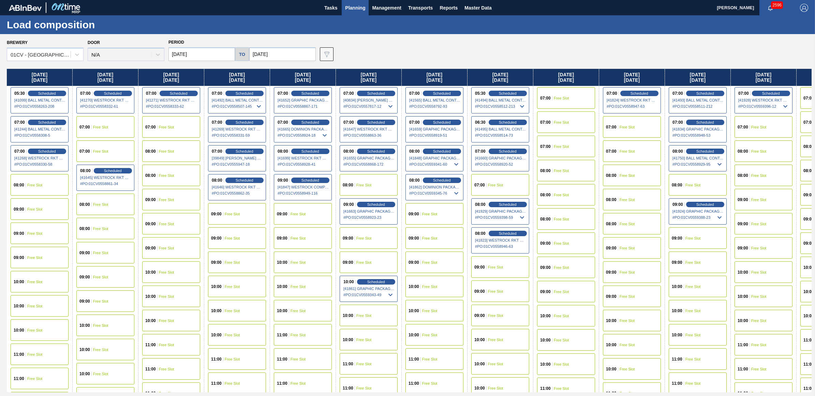
click at [623, 125] on div "Stocks Orders Volume Suggestions Daily Plan Supplier Stock Auto Load Optimizati…" at bounding box center [407, 198] width 815 height 396
click at [627, 125] on span "Free Slot" at bounding box center [627, 127] width 15 height 4
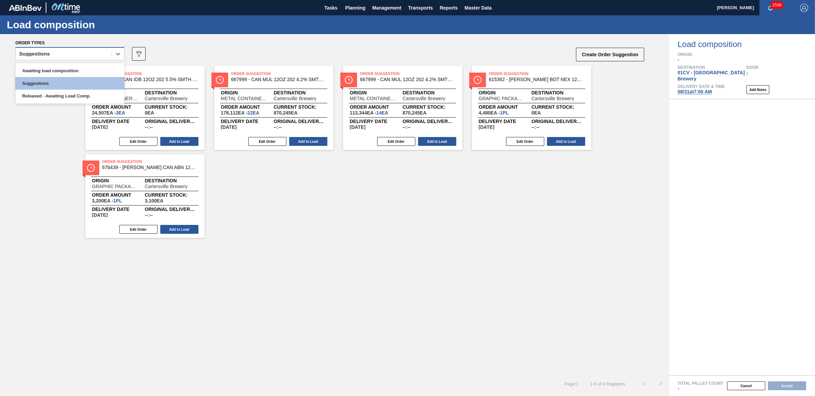
click at [75, 58] on div "Suggestions" at bounding box center [64, 54] width 96 height 10
click at [72, 72] on div "Awaiting load composition" at bounding box center [69, 70] width 109 height 13
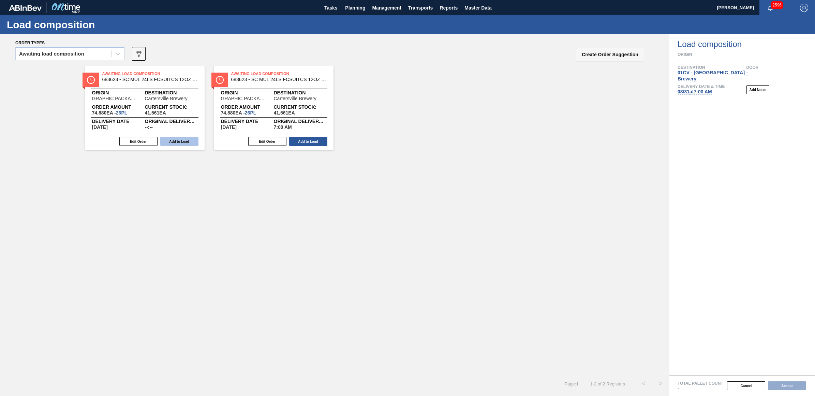
click at [178, 140] on button "Add to Load" at bounding box center [179, 141] width 38 height 9
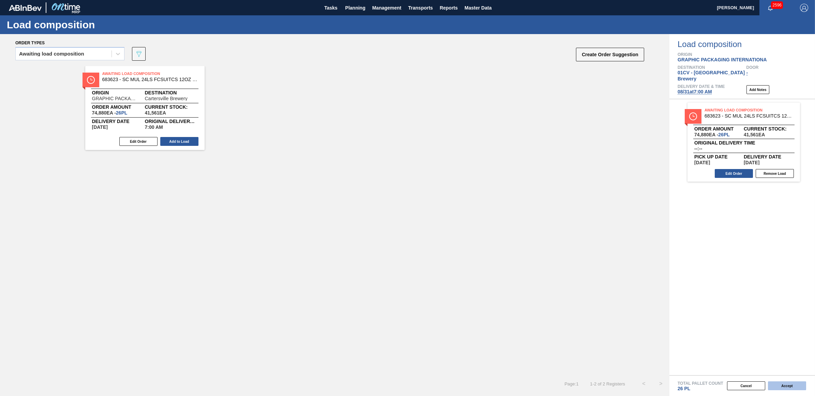
click at [780, 386] on button "Accept" at bounding box center [787, 386] width 38 height 9
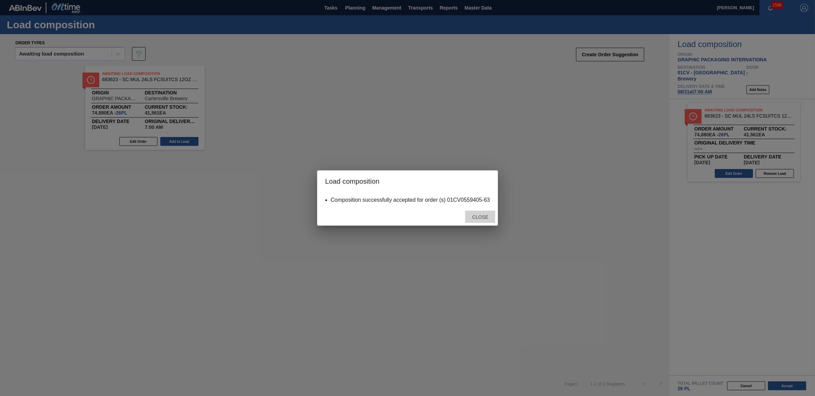
click at [480, 217] on span "Close" at bounding box center [480, 217] width 27 height 5
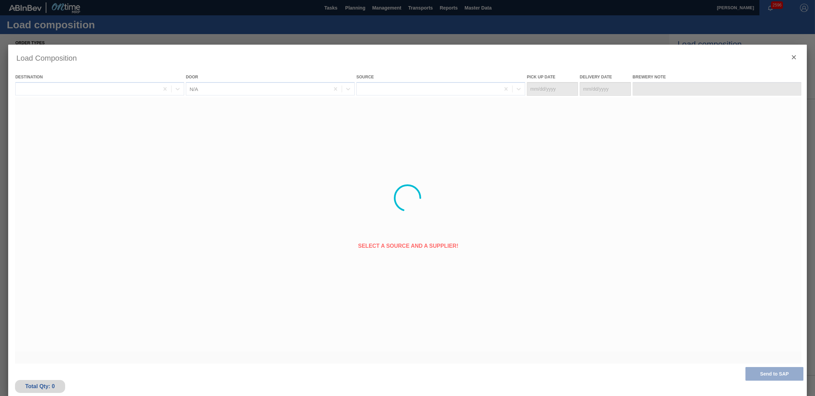
type Date "08/29/2025"
type Date "08/31/2025"
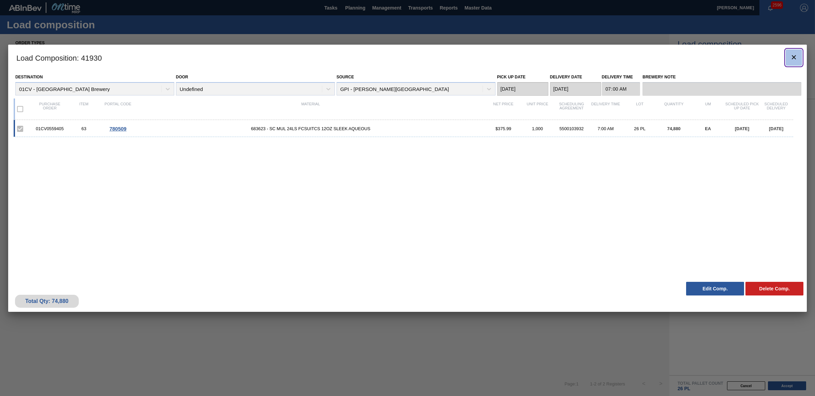
click at [796, 57] on icon "botão de ícone" at bounding box center [794, 57] width 8 height 8
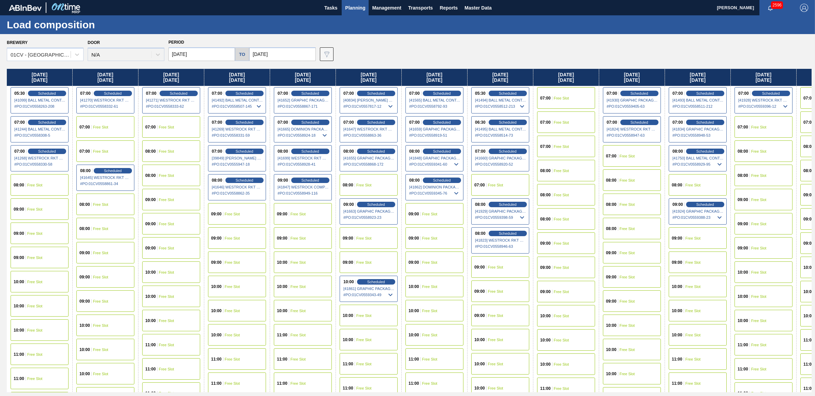
click at [762, 123] on div "07:00 Free Slot" at bounding box center [764, 126] width 58 height 21
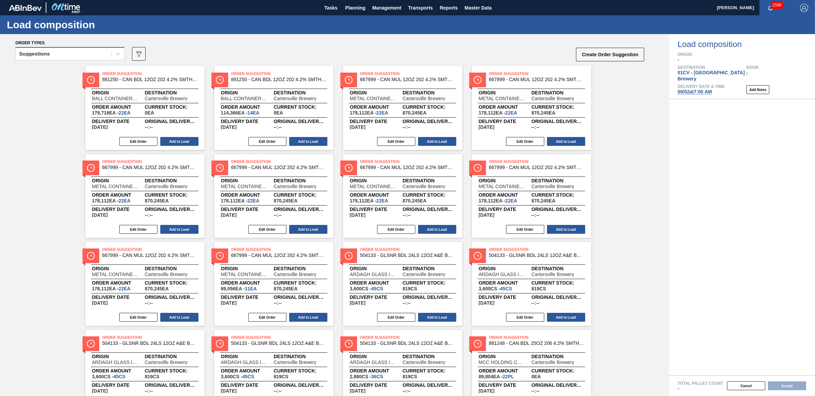
click at [48, 55] on div "Suggestions" at bounding box center [34, 54] width 31 height 5
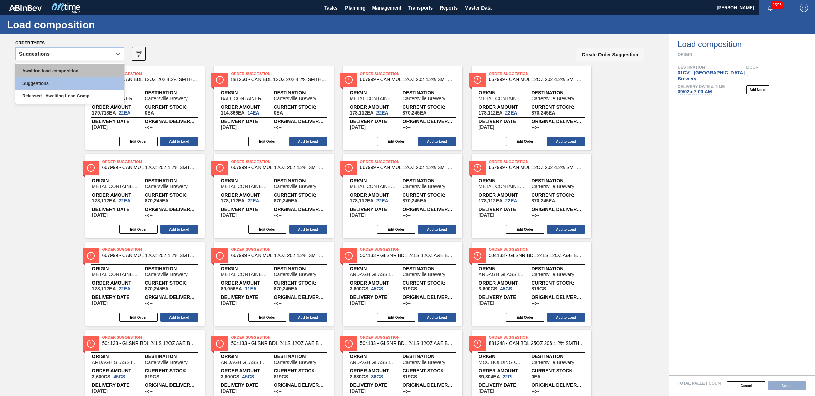
click at [45, 67] on div "Awaiting load composition" at bounding box center [69, 70] width 109 height 13
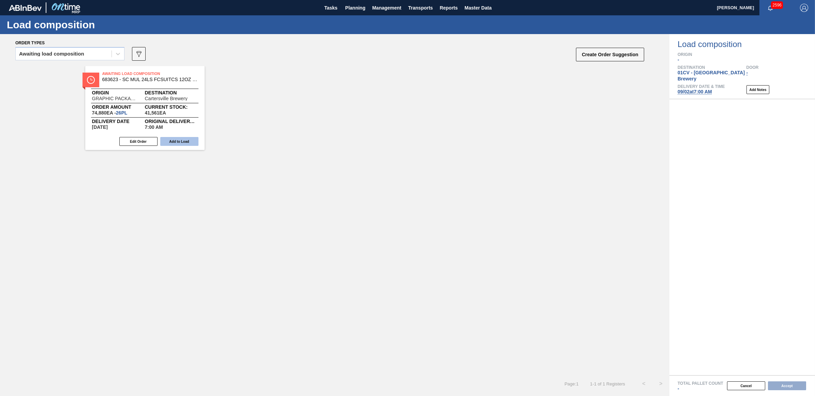
click at [181, 140] on button "Add to Load" at bounding box center [179, 141] width 38 height 9
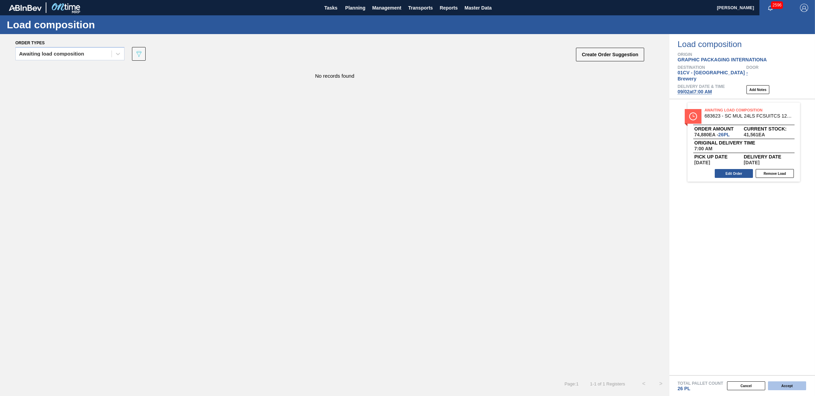
click at [780, 383] on button "Accept" at bounding box center [787, 386] width 38 height 9
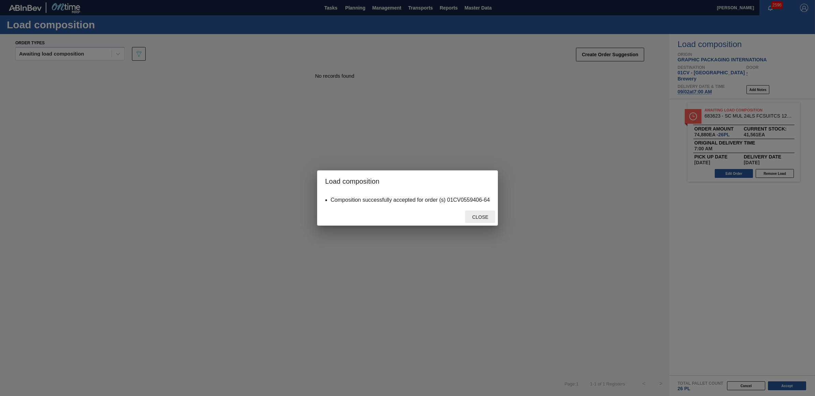
click at [477, 215] on span "Close" at bounding box center [480, 217] width 27 height 5
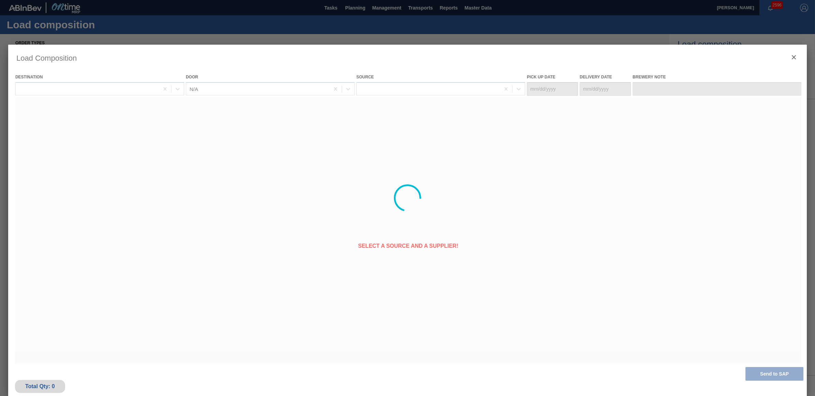
type Date "08/31/2025"
type Date "09/02/2025"
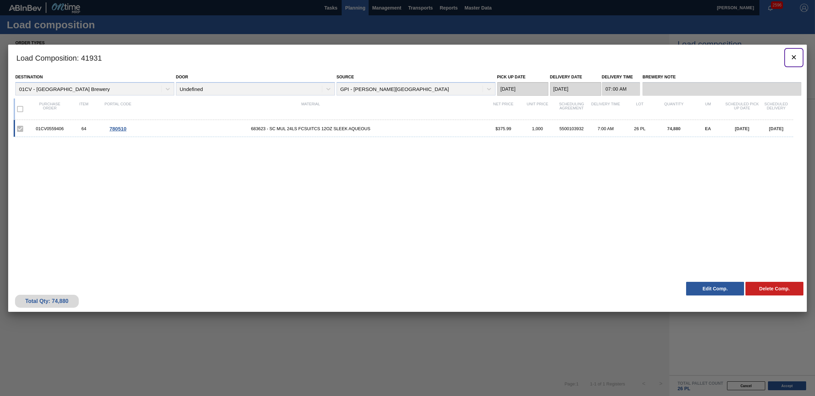
click at [794, 59] on icon "botão de ícone" at bounding box center [794, 57] width 8 height 8
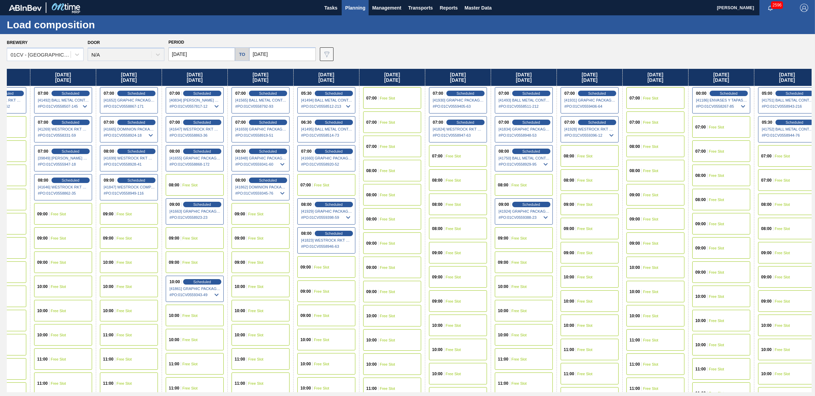
scroll to position [0, 187]
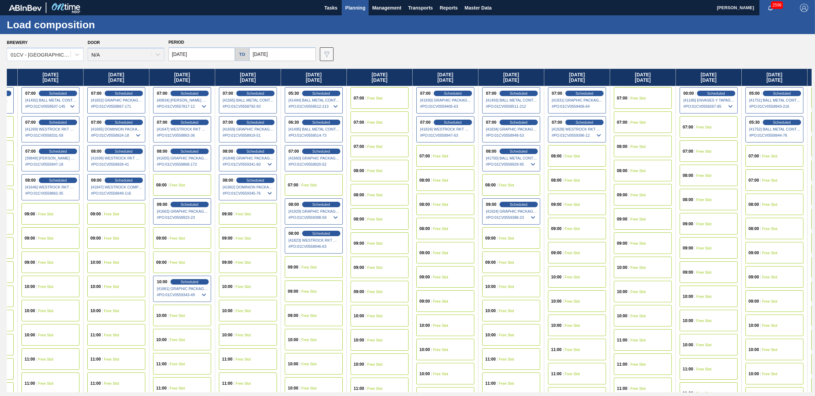
drag, startPoint x: 598, startPoint y: 79, endPoint x: 398, endPoint y: 80, distance: 199.6
click at [398, 80] on div "Friday 08/22/2025 05:30 Scheduled [41099] BALL METAL CONTAINER GROUP - 00082216…" at bounding box center [409, 231] width 805 height 324
click at [649, 94] on div "07:00 Free Slot" at bounding box center [643, 97] width 58 height 21
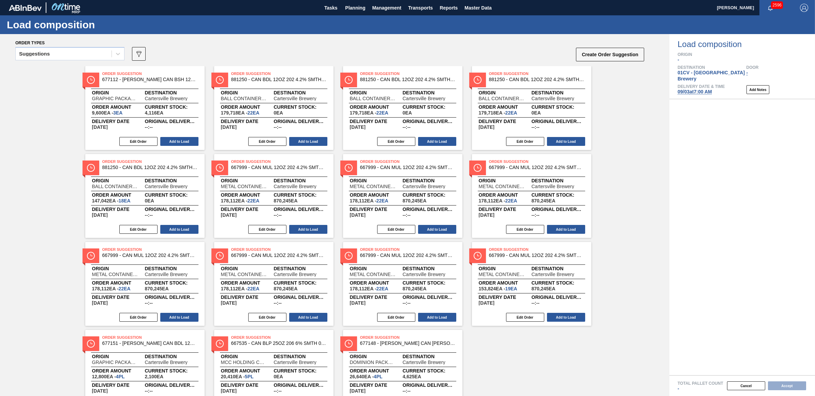
drag, startPoint x: 69, startPoint y: 51, endPoint x: 66, endPoint y: 62, distance: 11.8
click at [69, 51] on div "Suggestions" at bounding box center [64, 54] width 96 height 10
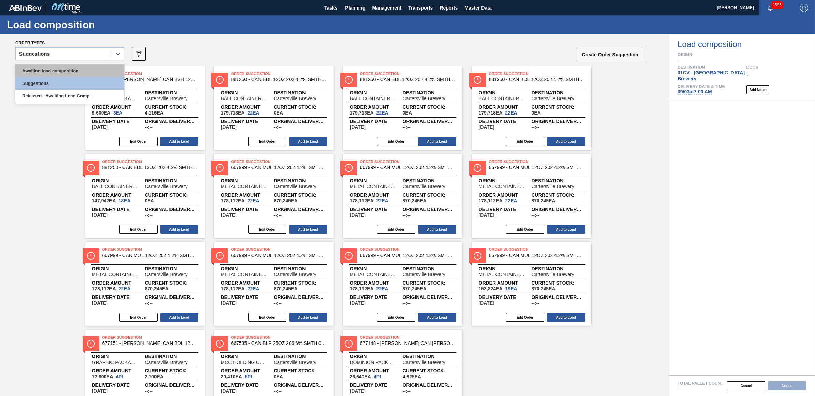
click at [65, 68] on div "Awaiting load composition" at bounding box center [69, 70] width 109 height 13
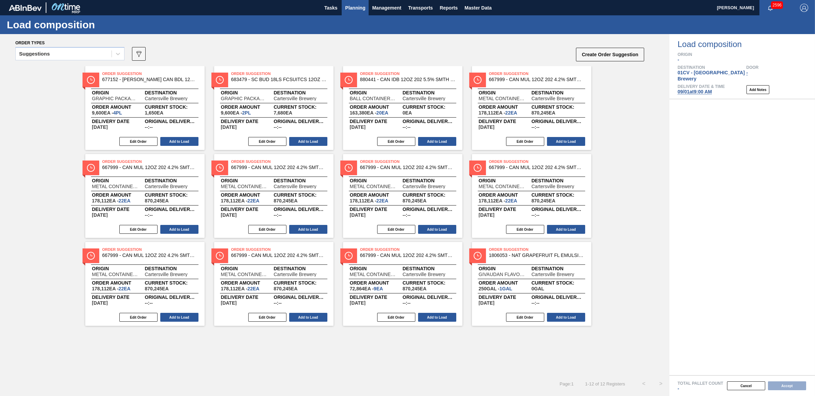
click at [347, 10] on span "Planning" at bounding box center [355, 8] width 20 height 8
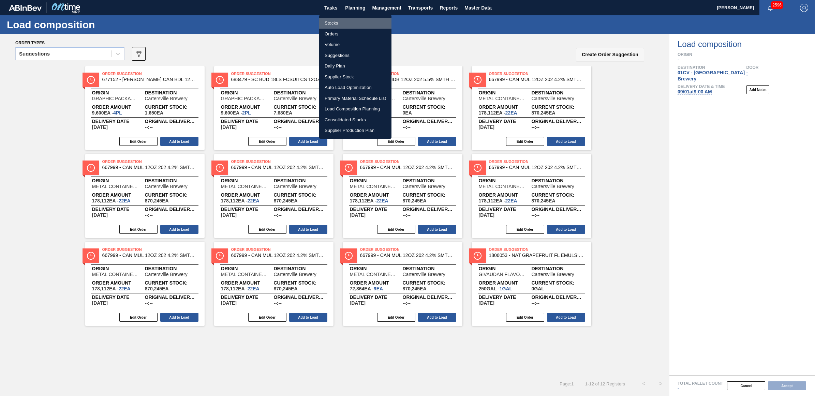
click at [343, 23] on li "Stocks" at bounding box center [355, 23] width 72 height 11
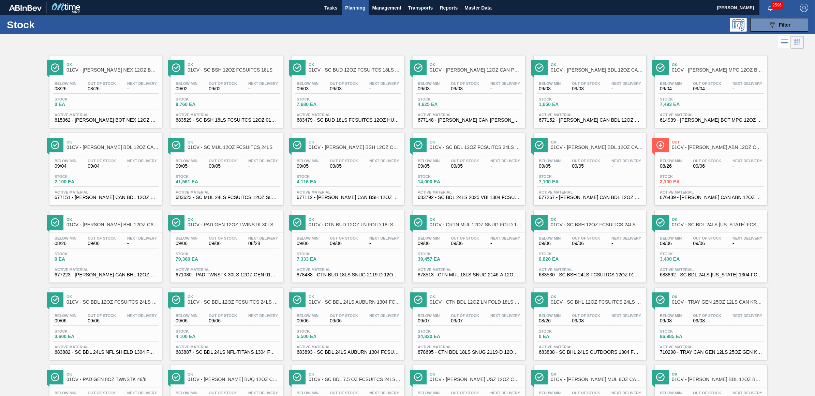
click at [587, 32] on div "Stock 089F7B8B-B2A5-4AFE-B5C0-19BA573D28AC Filter" at bounding box center [407, 24] width 815 height 19
click at [746, 308] on div "Ok 01CV - TRAY GEN 25OZ 12LS CAN KRFT 1650" at bounding box center [718, 299] width 92 height 15
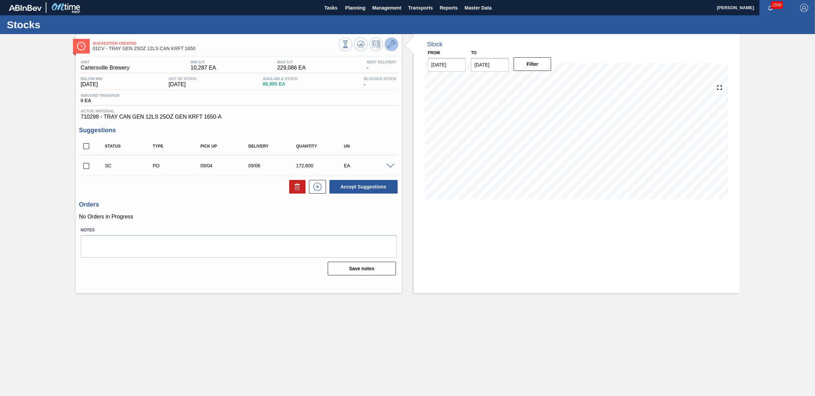
click at [391, 45] on icon at bounding box center [392, 44] width 8 height 8
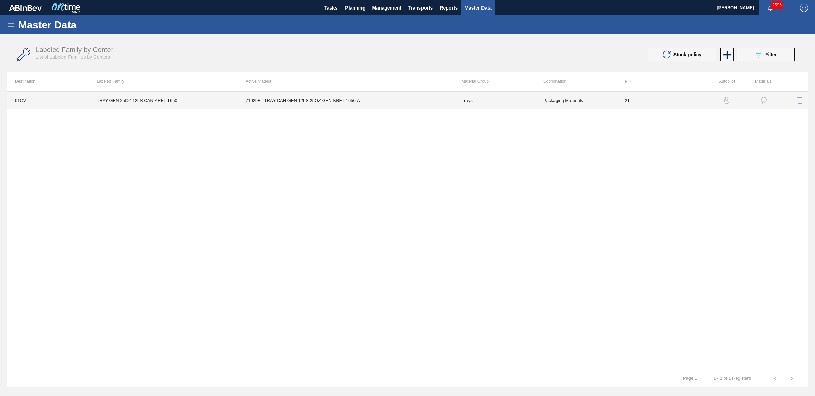
click at [164, 99] on td "TRAY GEN 25OZ 12LS CAN KRFT 1650" at bounding box center [162, 100] width 149 height 17
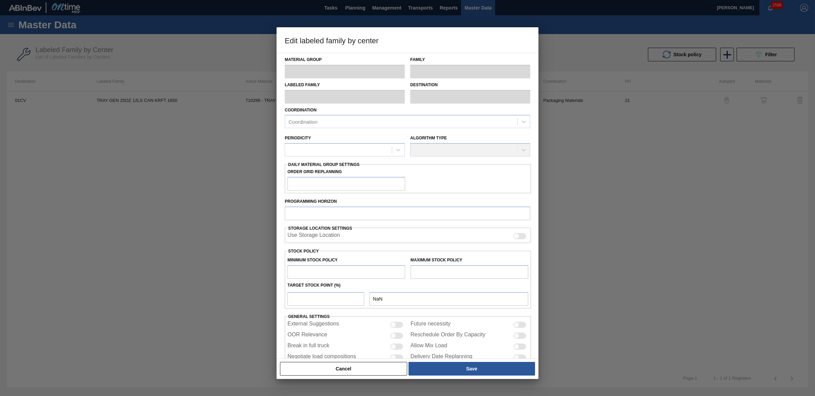
type input "Trays"
type input "TRAY GEN 25OZ 12LS CAN KRFT 1650"
type input "01CV - Cartersville Brewery"
type input "21"
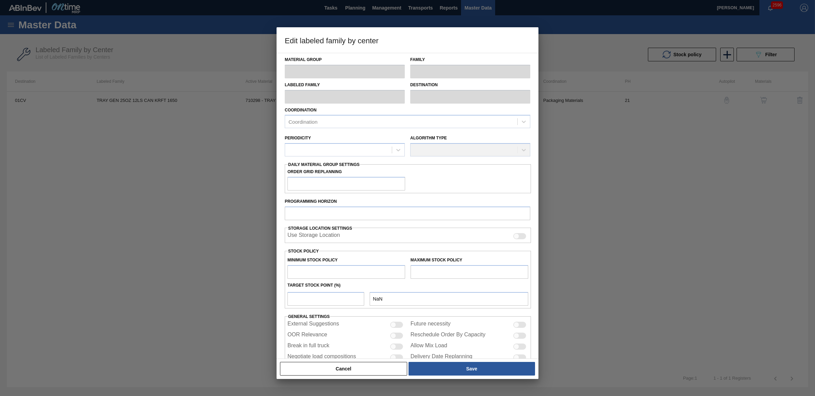
type input "10,287"
type input "229,086"
type input "0"
type input "10,287"
checkbox input "true"
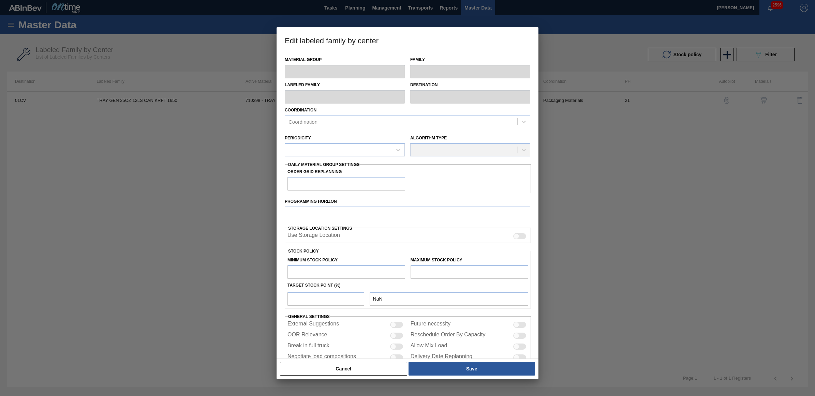
checkbox input "true"
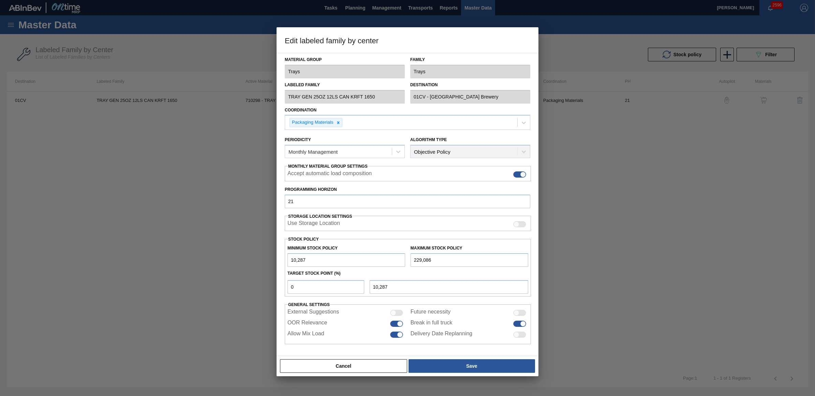
click at [522, 323] on div at bounding box center [523, 324] width 6 height 6
checkbox input "false"
click at [475, 371] on button "Save" at bounding box center [472, 367] width 127 height 14
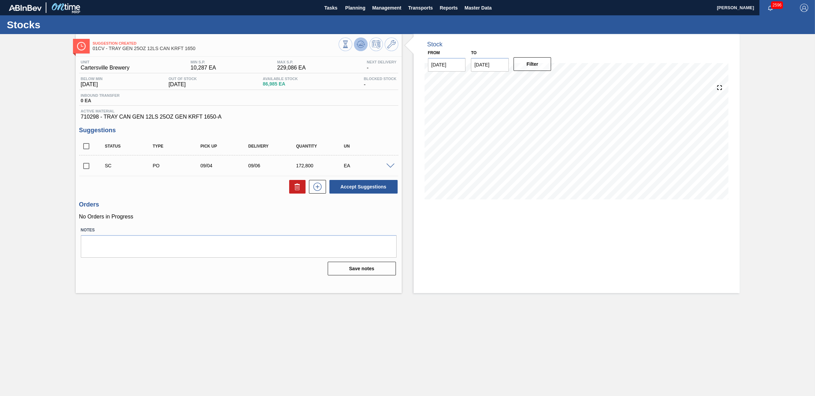
click at [360, 46] on icon at bounding box center [361, 44] width 8 height 8
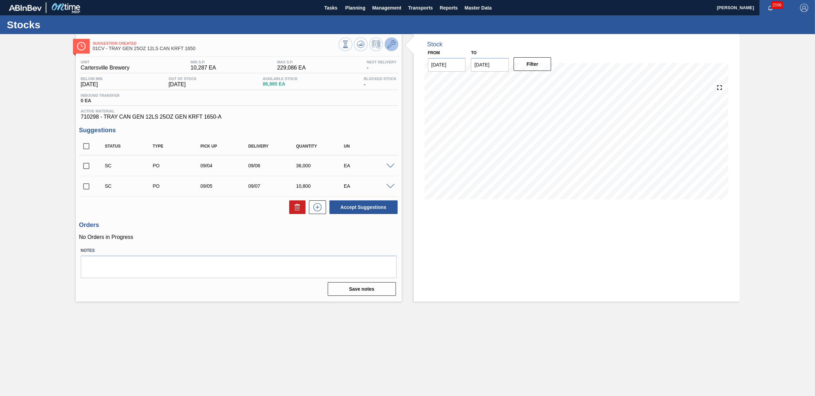
click at [388, 44] on icon at bounding box center [392, 44] width 8 height 8
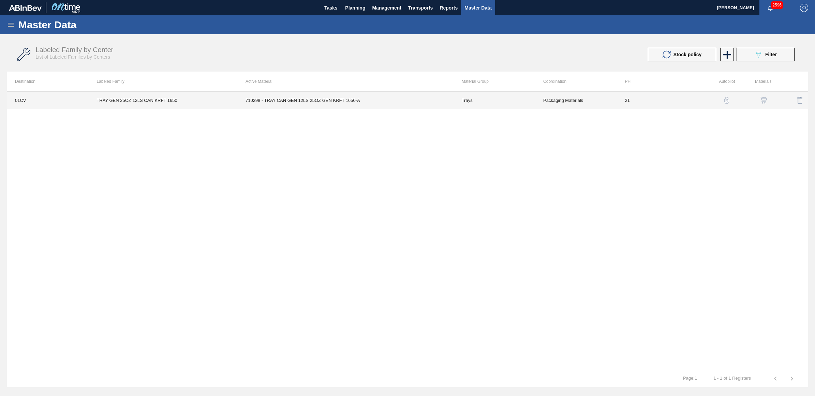
click at [141, 93] on td "TRAY GEN 25OZ 12LS CAN KRFT 1650" at bounding box center [162, 100] width 149 height 17
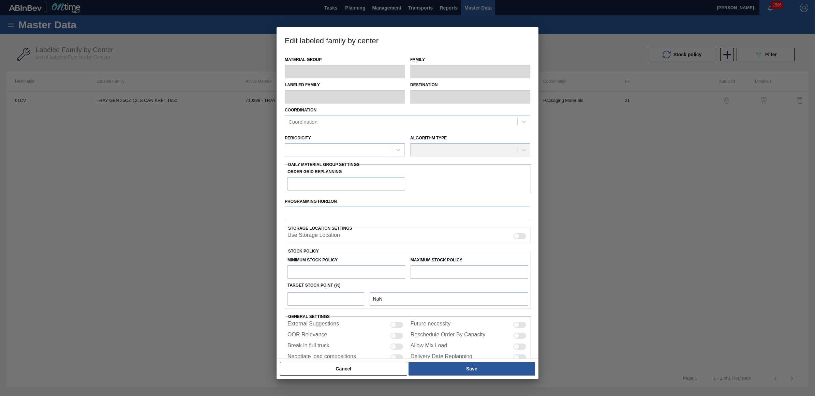
type input "Trays"
type input "TRAY GEN 25OZ 12LS CAN KRFT 1650"
type input "01CV - Cartersville Brewery"
type input "21"
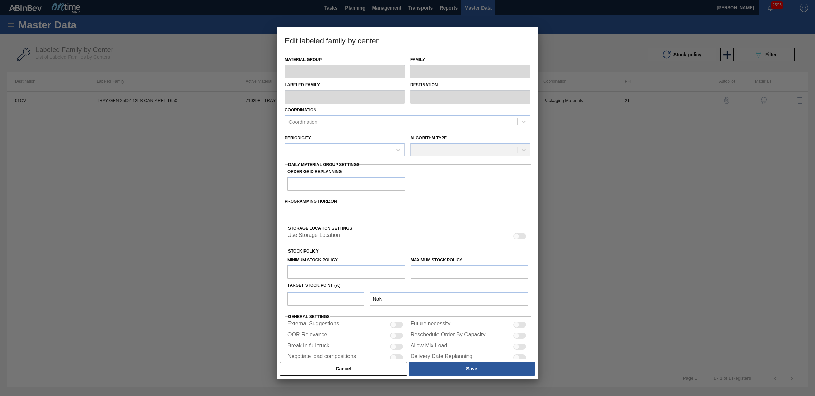
type input "10,287"
type input "229,086"
type input "0"
type input "10,287"
checkbox input "true"
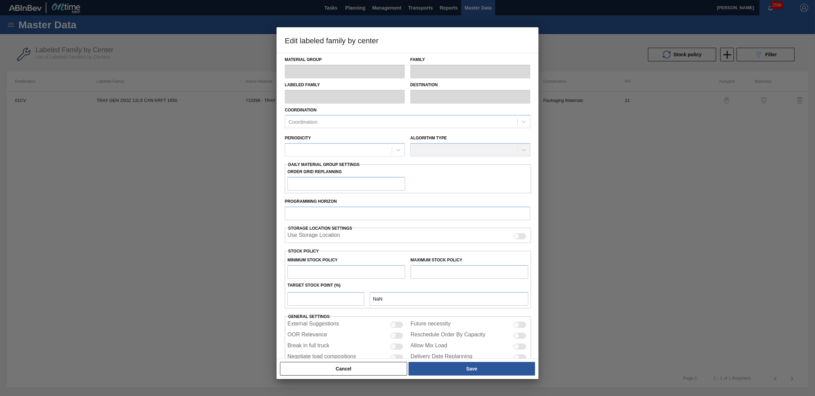
checkbox input "true"
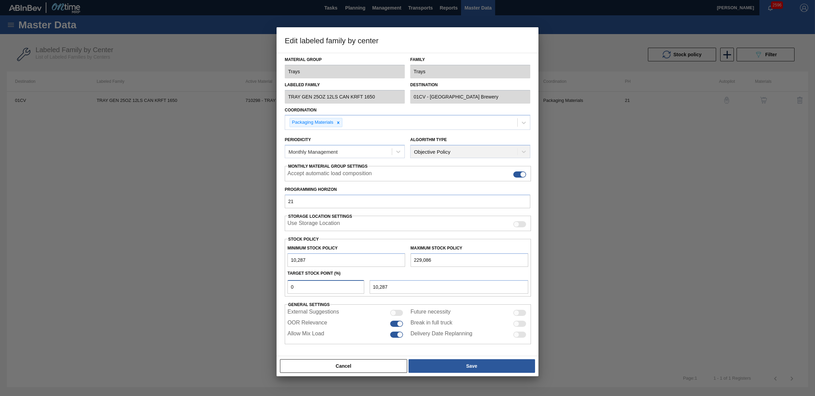
drag, startPoint x: 332, startPoint y: 286, endPoint x: 260, endPoint y: 281, distance: 72.5
click at [260, 281] on div "Edit labeled family by center Material Group Trays Family Trays Labeled Family …" at bounding box center [407, 198] width 815 height 396
type input "5"
type input "21,227"
type input "10,287"
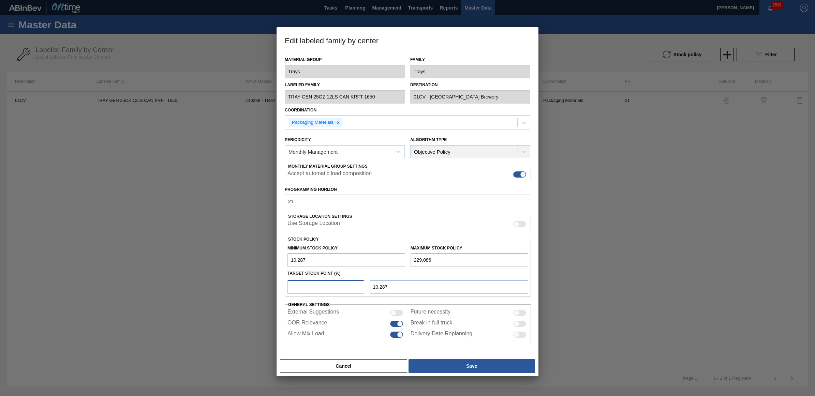
type input "1"
type input "12,475"
type input "10"
type input "32,167"
type input "10"
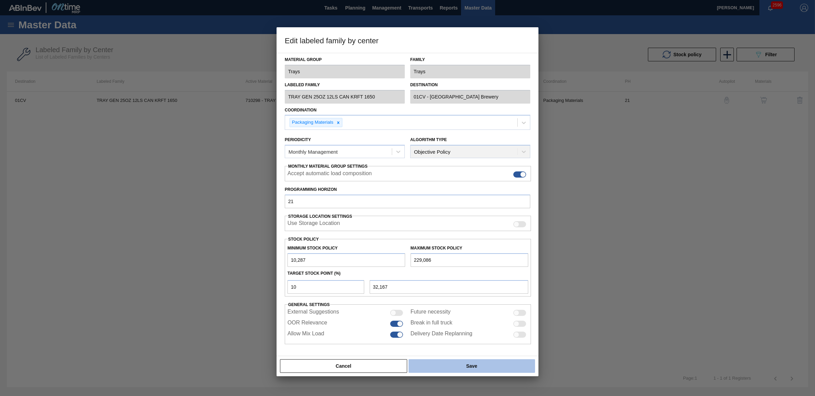
click at [451, 362] on button "Save" at bounding box center [472, 367] width 127 height 14
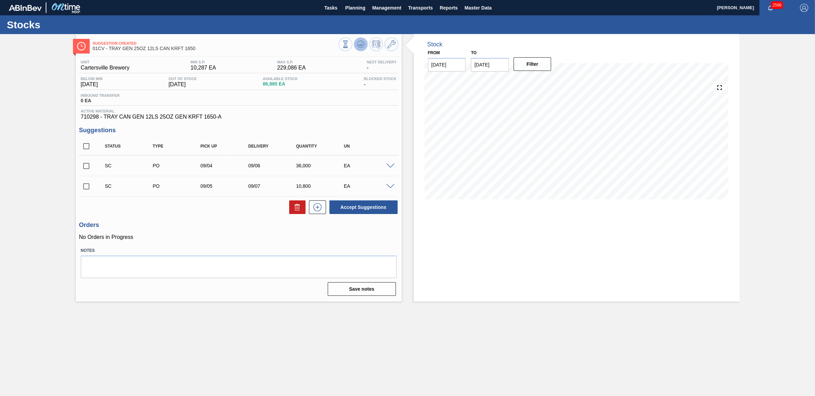
click at [360, 42] on icon at bounding box center [361, 44] width 8 height 8
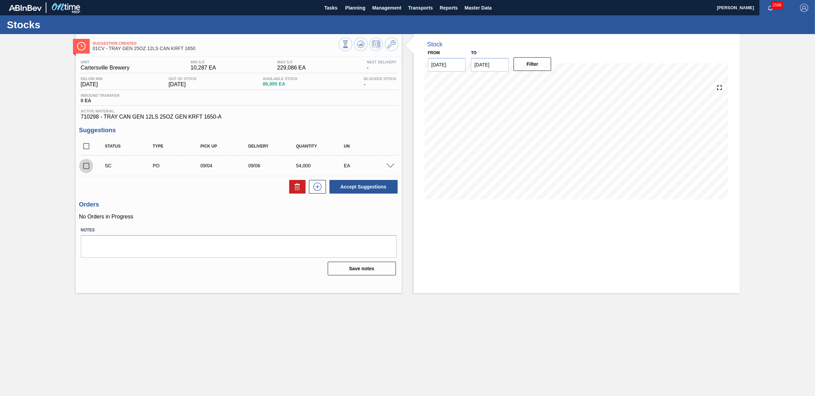
click at [85, 165] on input "checkbox" at bounding box center [86, 166] width 14 height 14
click at [386, 188] on button "Accept Suggestions" at bounding box center [364, 187] width 68 height 14
checkbox input "false"
click at [82, 168] on input "checkbox" at bounding box center [86, 166] width 14 height 14
click at [342, 192] on button "Accept Suggestions" at bounding box center [364, 187] width 68 height 14
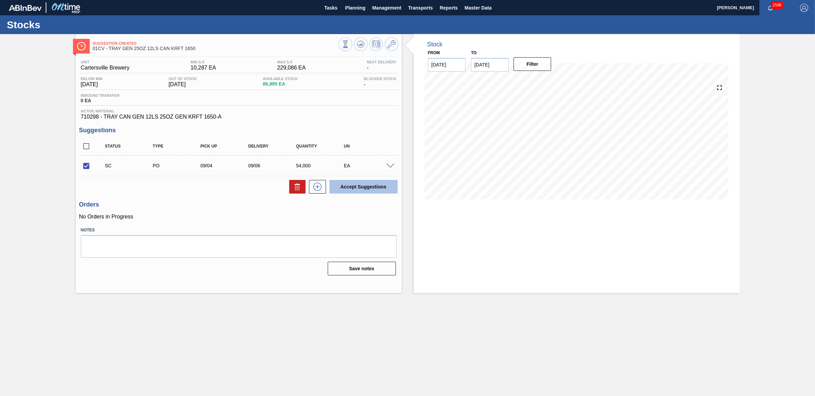
checkbox input "false"
click at [365, 9] on span "Planning" at bounding box center [355, 8] width 20 height 8
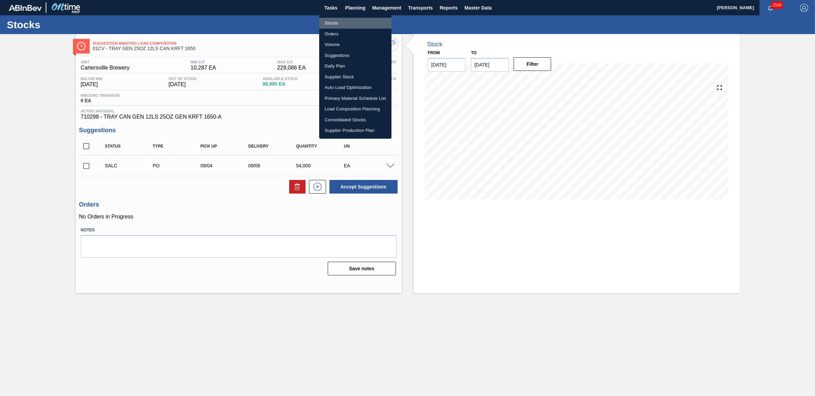
click at [345, 21] on li "Stocks" at bounding box center [355, 23] width 72 height 11
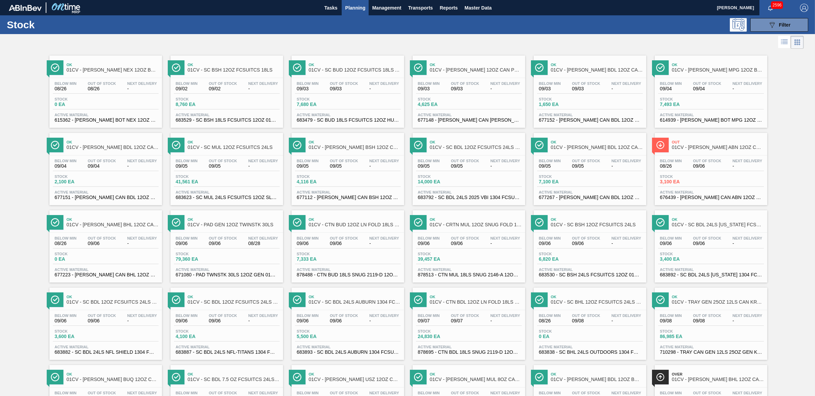
click at [255, 81] on div "Below Min 09/02 Out Of Stock 09/02 Next Delivery - Stock 8,760 EA Active Materi…" at bounding box center [227, 101] width 113 height 46
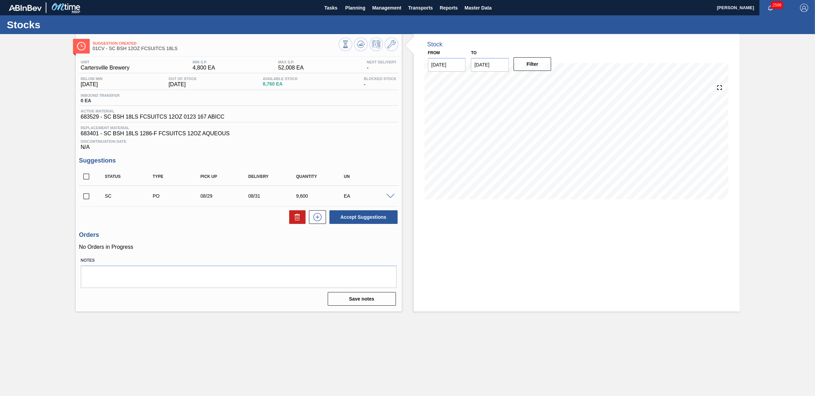
click at [89, 201] on input "checkbox" at bounding box center [86, 196] width 14 height 14
click at [372, 222] on button "Accept Suggestions" at bounding box center [364, 218] width 68 height 14
checkbox input "false"
click at [356, 4] on span "Planning" at bounding box center [355, 8] width 20 height 8
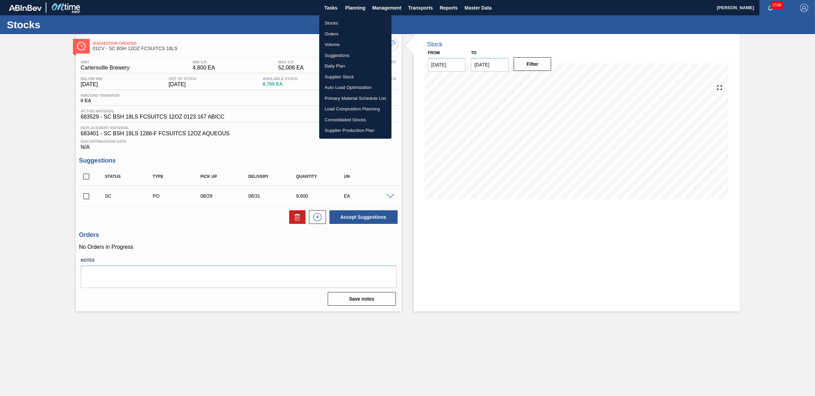
click at [338, 20] on li "Stocks" at bounding box center [355, 23] width 72 height 11
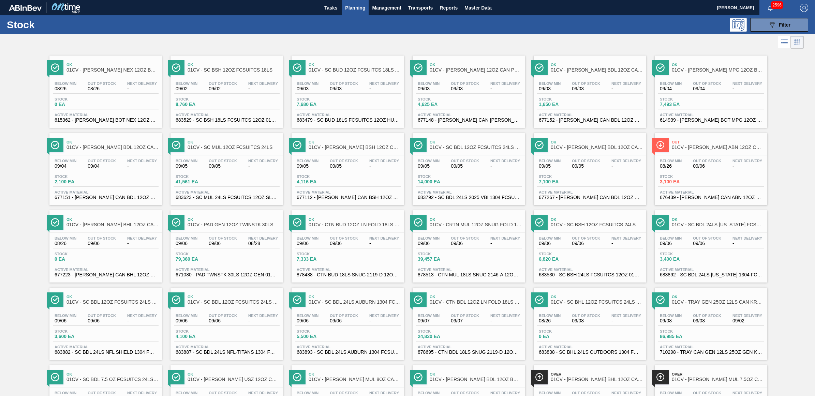
click at [239, 72] on span "01CV - SC BSH 12OZ FCSUITCS 18LS" at bounding box center [234, 70] width 92 height 5
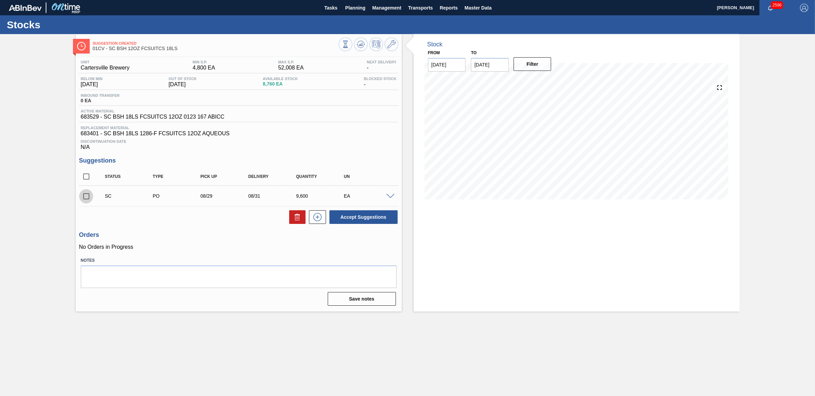
click at [87, 199] on input "checkbox" at bounding box center [86, 196] width 14 height 14
click at [364, 217] on button "Accept Suggestions" at bounding box center [364, 218] width 68 height 14
checkbox input "false"
click at [353, 4] on span "Planning" at bounding box center [355, 8] width 20 height 8
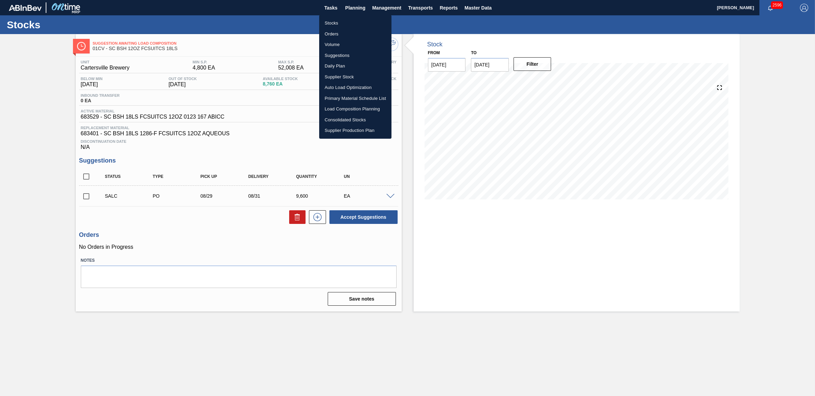
click at [337, 23] on li "Stocks" at bounding box center [355, 23] width 72 height 11
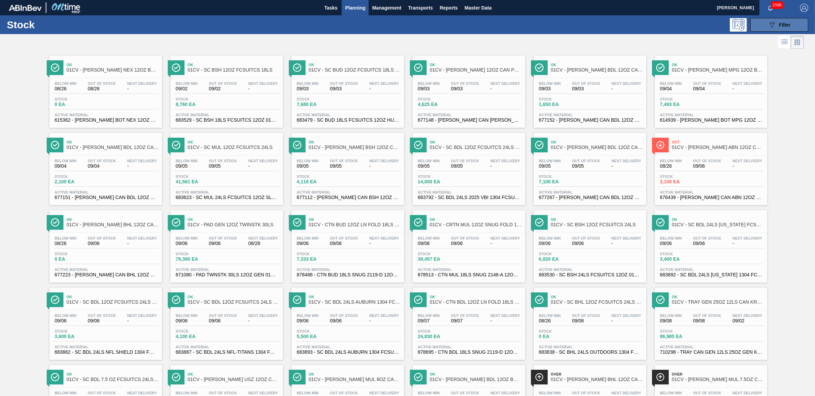
click at [762, 23] on button "089F7B8B-B2A5-4AFE-B5C0-19BA573D28AC Filter" at bounding box center [780, 25] width 58 height 14
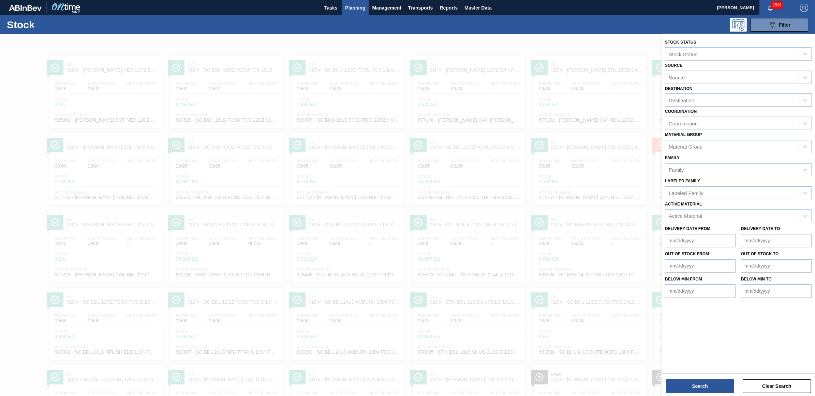
click at [608, 42] on div at bounding box center [407, 232] width 815 height 396
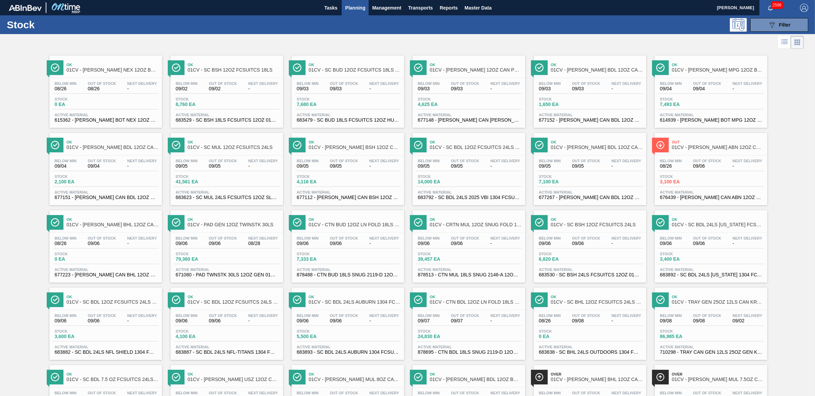
drag, startPoint x: 268, startPoint y: 238, endPoint x: 197, endPoint y: 221, distance: 73.2
click at [268, 238] on span "Next Delivery" at bounding box center [263, 238] width 30 height 4
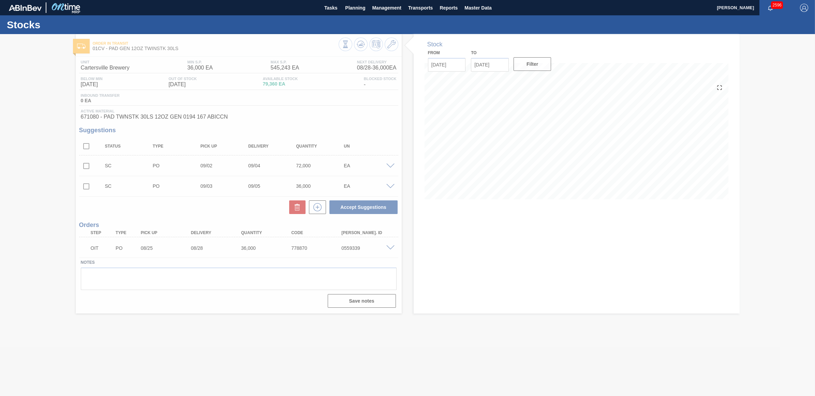
click at [86, 168] on div at bounding box center [407, 215] width 815 height 362
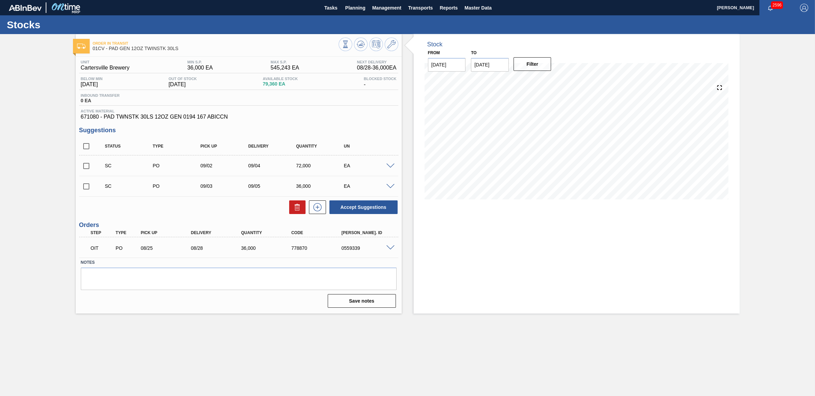
click at [86, 168] on input "checkbox" at bounding box center [86, 166] width 14 height 14
checkbox input "true"
click at [83, 191] on input "checkbox" at bounding box center [86, 186] width 14 height 14
checkbox input "true"
click at [361, 209] on button "Accept Suggestions" at bounding box center [364, 208] width 68 height 14
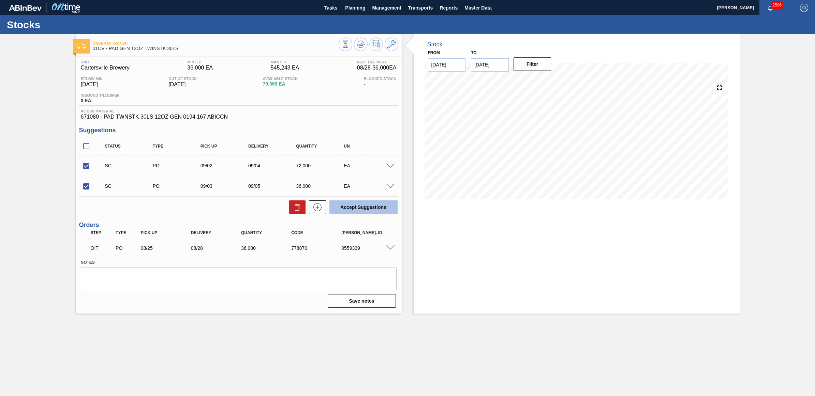
checkbox input "false"
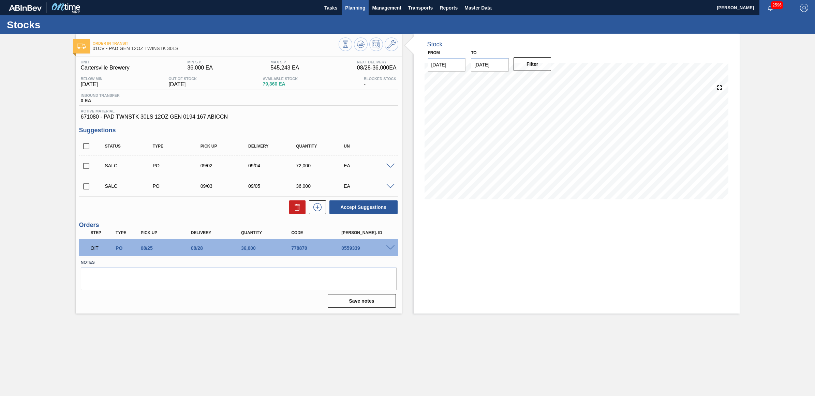
click at [351, 7] on span "Planning" at bounding box center [355, 8] width 20 height 8
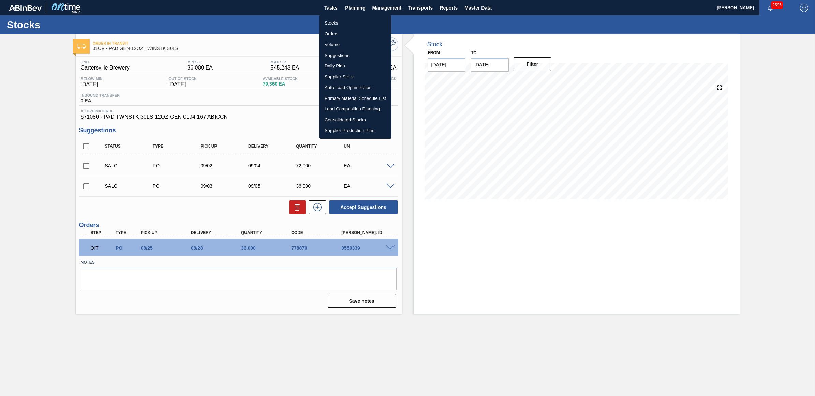
click at [330, 20] on li "Stocks" at bounding box center [355, 23] width 72 height 11
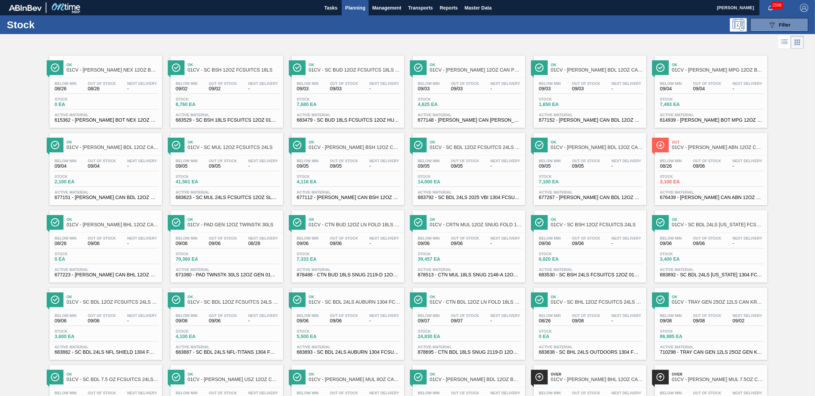
drag, startPoint x: 578, startPoint y: 84, endPoint x: 532, endPoint y: 94, distance: 47.1
click at [578, 84] on span "Out Of Stock" at bounding box center [586, 84] width 28 height 4
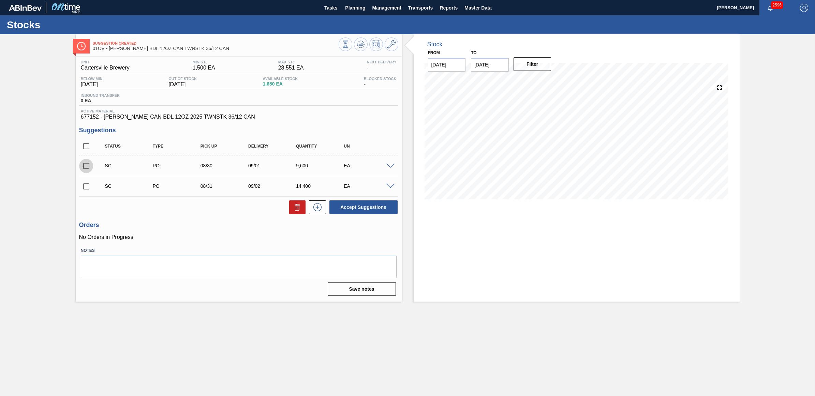
click at [82, 165] on input "checkbox" at bounding box center [86, 166] width 14 height 14
checkbox input "true"
click at [83, 186] on input "checkbox" at bounding box center [86, 186] width 14 height 14
checkbox input "true"
click at [347, 203] on button "Accept Suggestions" at bounding box center [364, 208] width 68 height 14
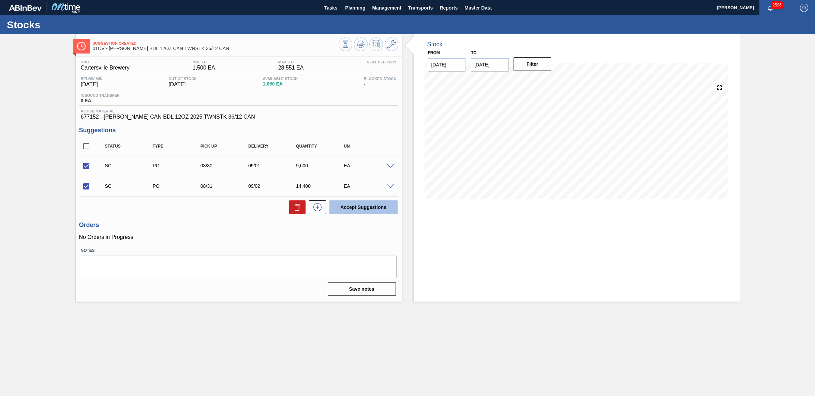
checkbox input "false"
click at [361, 12] on button "Planning" at bounding box center [355, 7] width 27 height 15
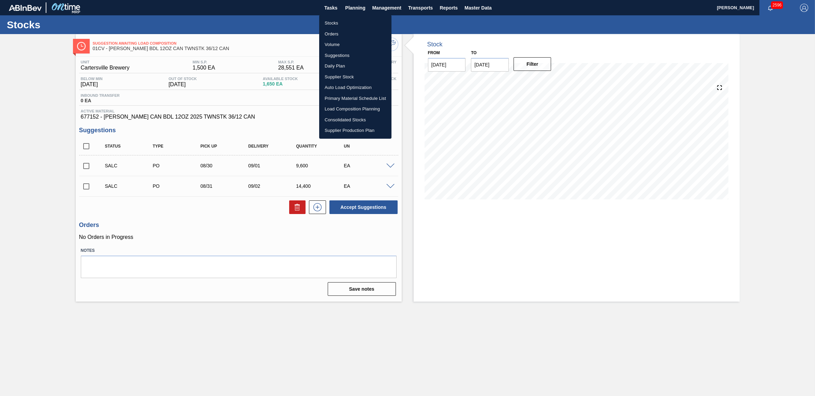
click at [349, 19] on li "Stocks" at bounding box center [355, 23] width 72 height 11
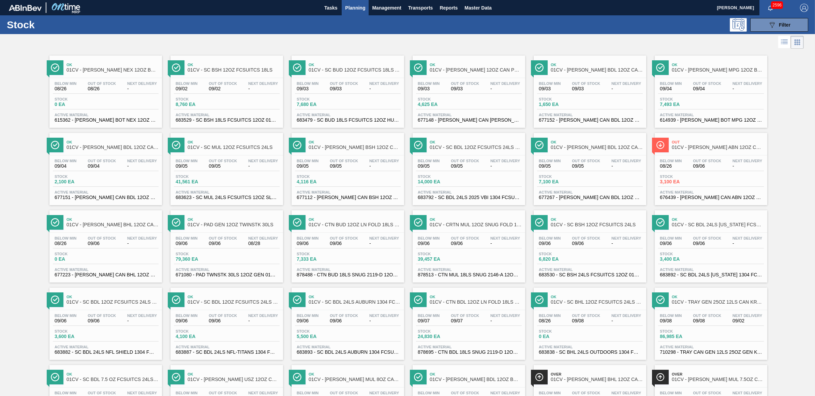
click at [702, 103] on span "7,493 EA" at bounding box center [684, 104] width 48 height 5
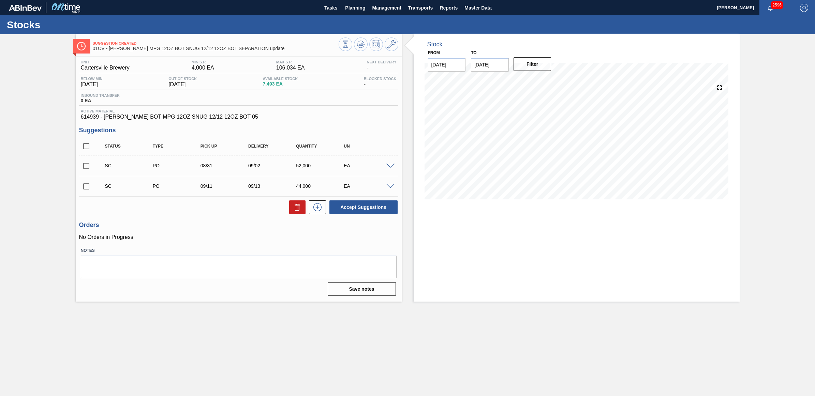
click at [391, 168] on span at bounding box center [391, 166] width 8 height 5
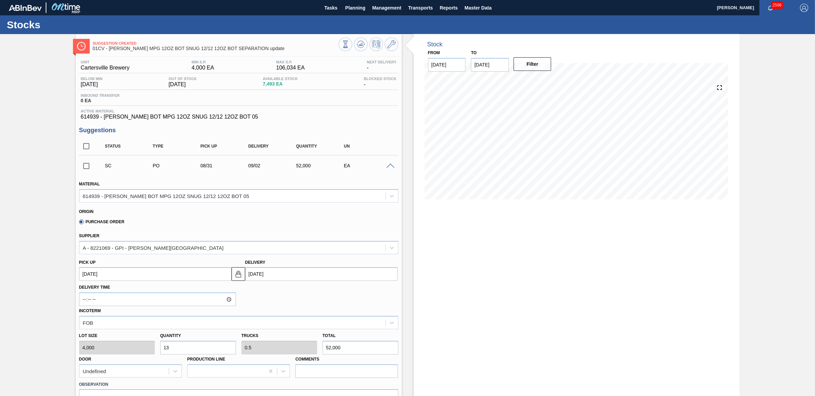
click at [391, 168] on span at bounding box center [391, 166] width 8 height 5
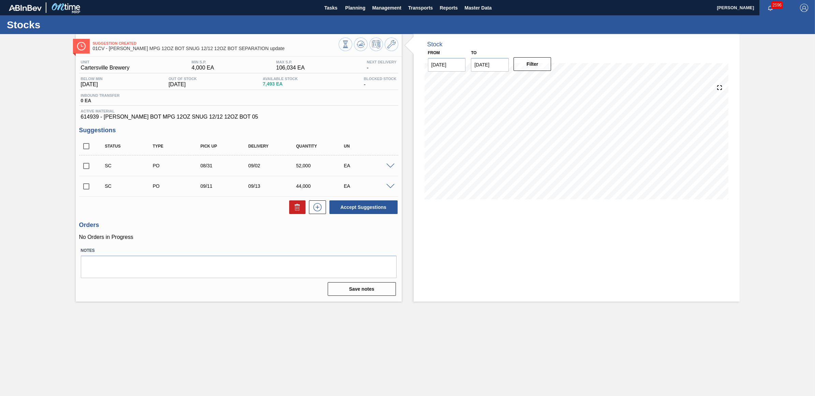
click at [388, 185] on span at bounding box center [391, 186] width 8 height 5
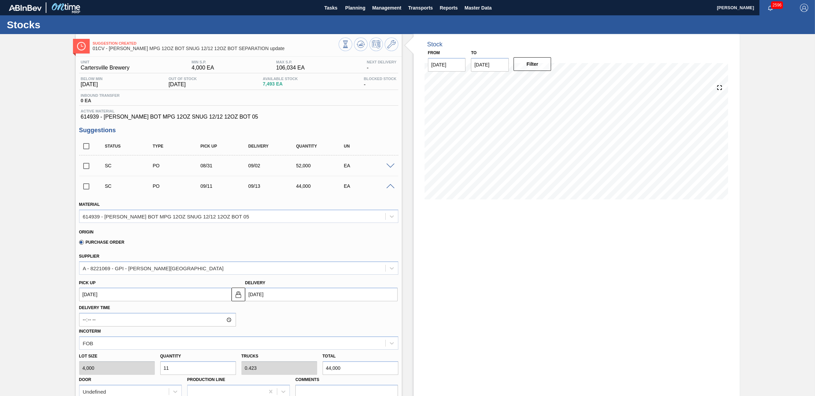
click at [140, 363] on div "Lot size 4,000 Quantity 11 Trucks 0.423 Total 44,000 Door Undefined Production …" at bounding box center [238, 374] width 325 height 49
type input "5"
type input "0.192"
type input "20,000"
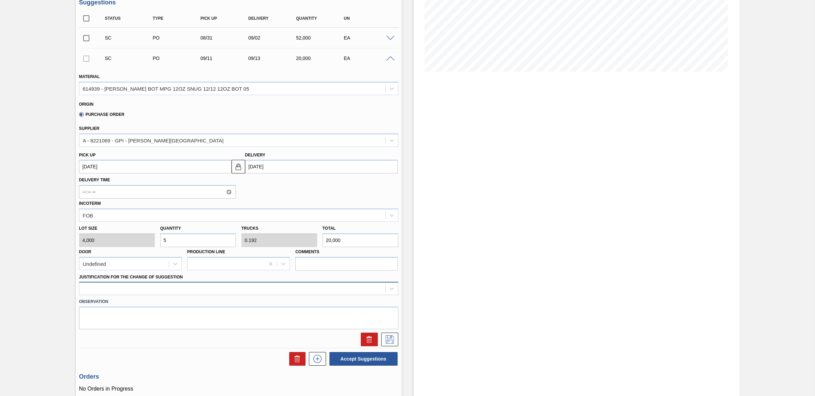
type input "5"
click at [171, 294] on div at bounding box center [238, 288] width 319 height 13
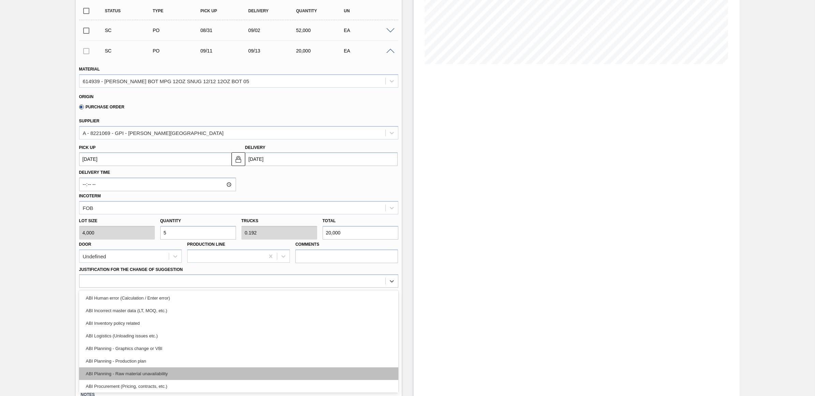
scroll to position [43, 0]
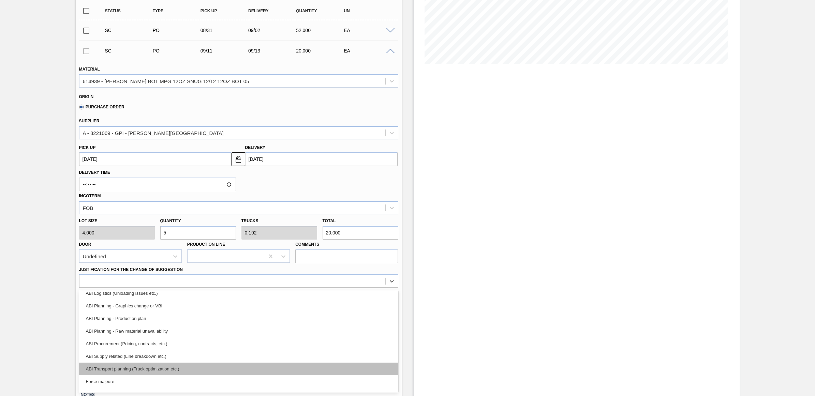
click at [158, 366] on div "ABI Transport planning (Truck optimization etc.)" at bounding box center [238, 369] width 319 height 13
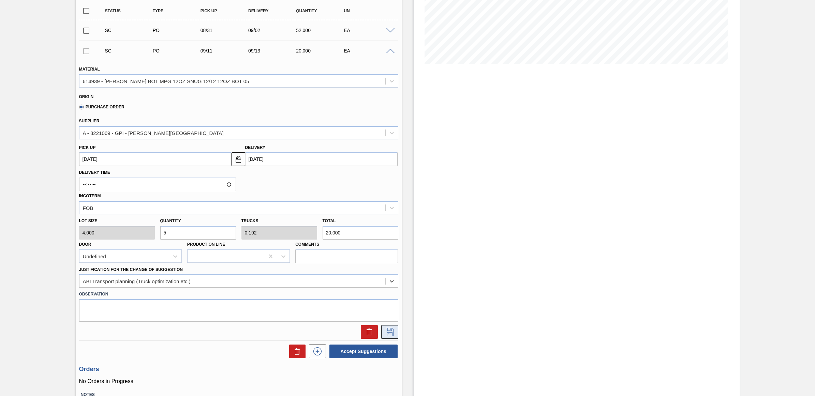
click at [386, 332] on icon at bounding box center [390, 332] width 11 height 8
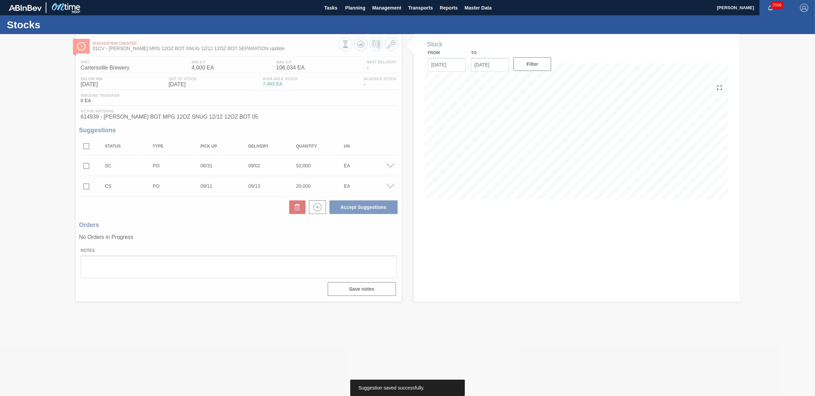
scroll to position [0, 0]
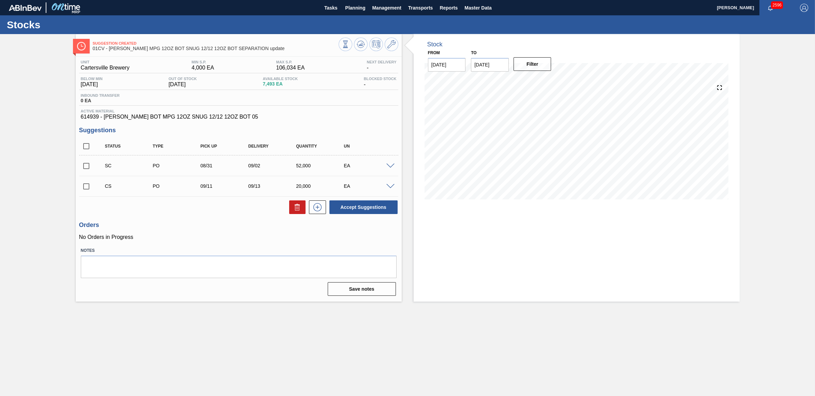
click at [87, 186] on input "checkbox" at bounding box center [86, 186] width 14 height 14
click at [386, 210] on button "Accept Suggestions" at bounding box center [364, 208] width 68 height 14
checkbox input "false"
click at [349, 14] on button "Planning" at bounding box center [355, 7] width 27 height 15
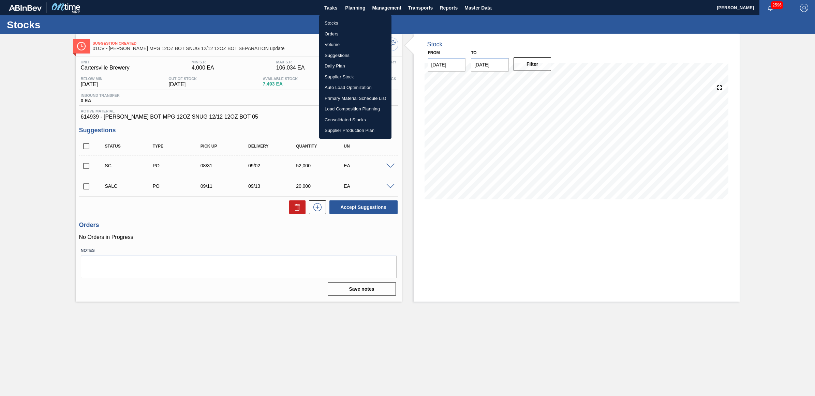
click at [340, 23] on li "Stocks" at bounding box center [355, 23] width 72 height 11
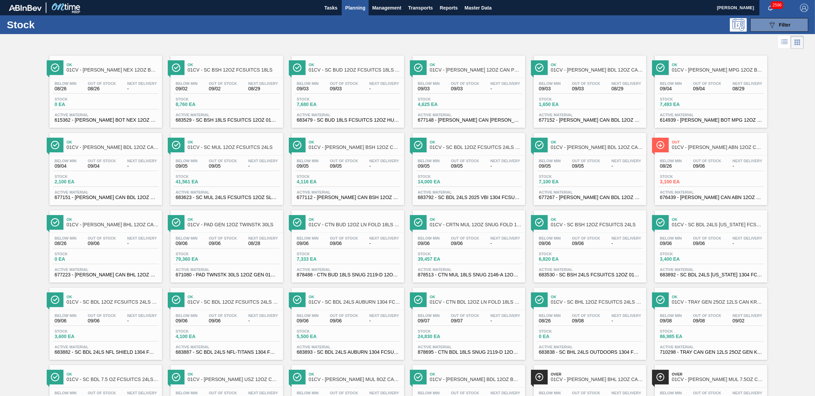
click at [308, 112] on div "Below Min 09/03 Out Of Stock 09/03 Next Delivery - Stock 7,680 EA Active Materi…" at bounding box center [348, 101] width 113 height 46
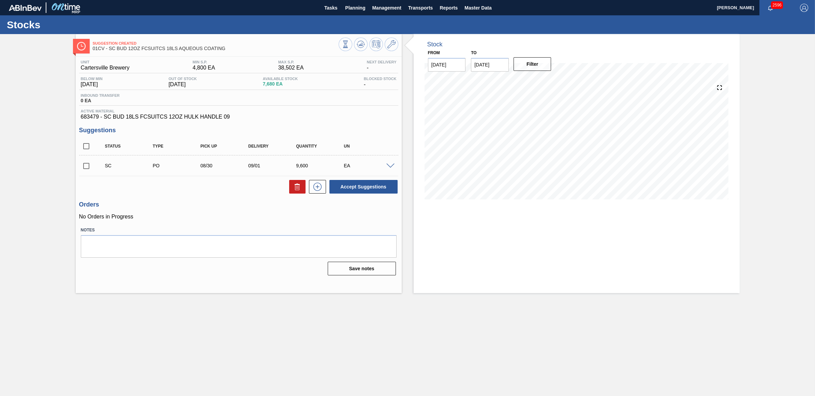
click at [85, 168] on input "checkbox" at bounding box center [86, 166] width 14 height 14
click at [361, 193] on button "Accept Suggestions" at bounding box center [364, 187] width 68 height 14
checkbox input "false"
click at [359, 11] on span "Planning" at bounding box center [355, 8] width 20 height 8
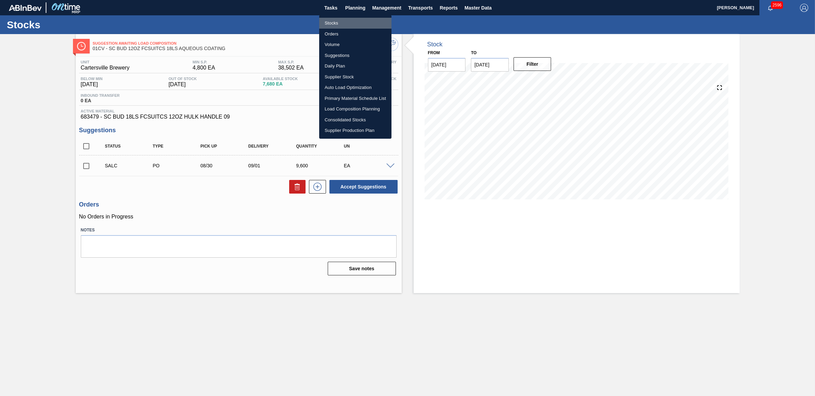
click at [340, 19] on li "Stocks" at bounding box center [355, 23] width 72 height 11
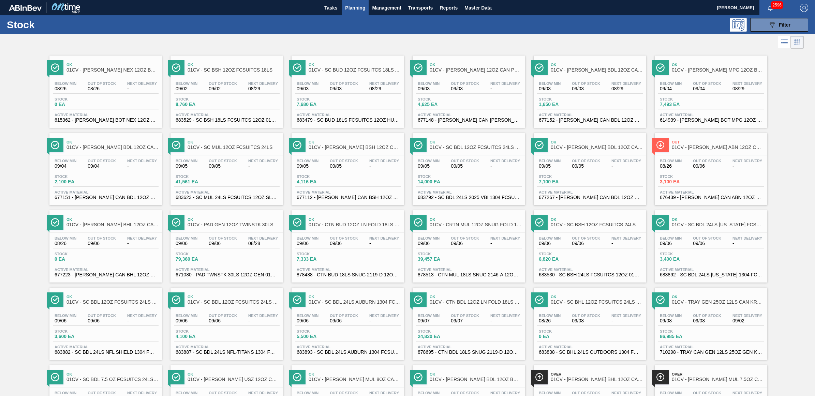
drag, startPoint x: 246, startPoint y: 163, endPoint x: 505, endPoint y: 196, distance: 260.7
click at [247, 163] on div "Next Delivery -" at bounding box center [263, 164] width 33 height 10
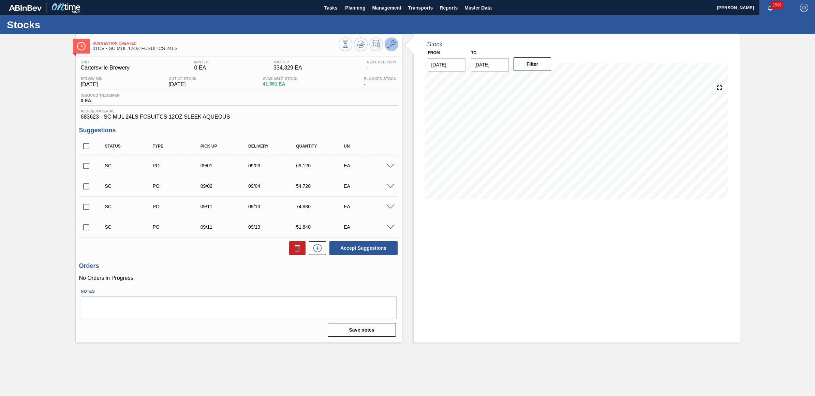
click at [394, 45] on icon at bounding box center [392, 44] width 8 height 8
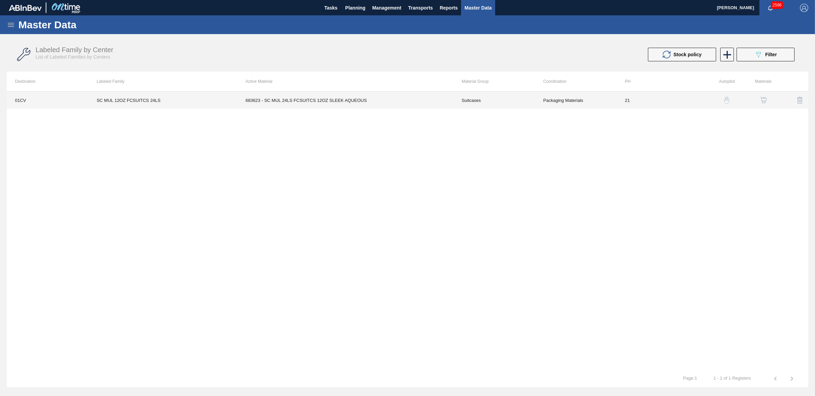
click at [132, 104] on td "SC MUL 12OZ FCSUITCS 24LS" at bounding box center [162, 100] width 149 height 17
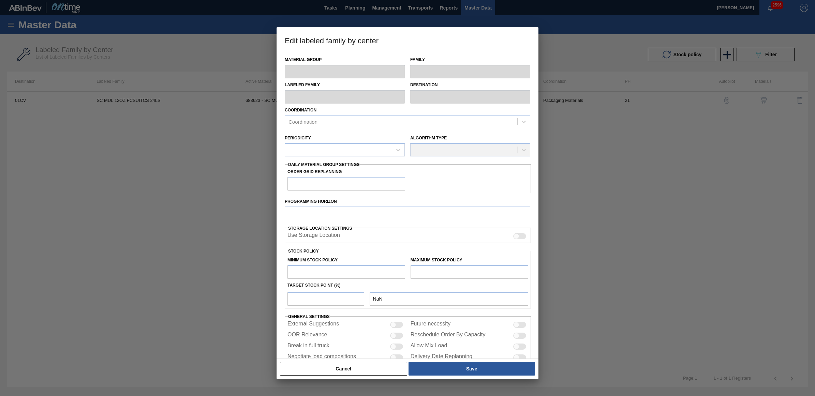
type input "Suitcases"
type input "SC MUL 12OZ FCSUITCS 24LS"
type input "01CV - Cartersville Brewery"
type input "21"
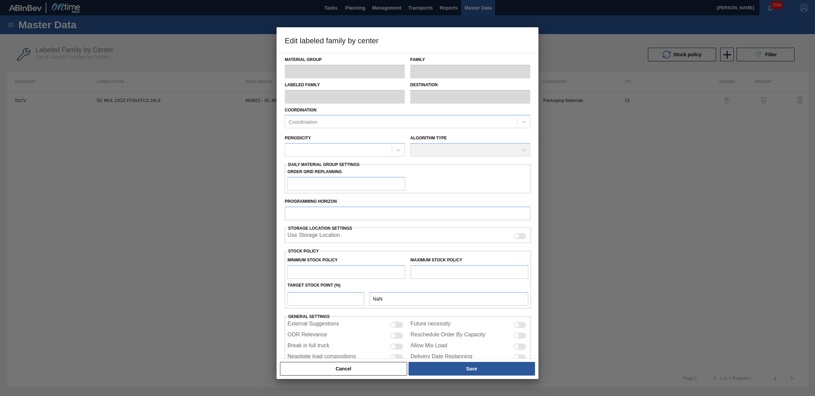
type input "0"
type input "334,329"
type input "3"
type input "10,030"
checkbox input "true"
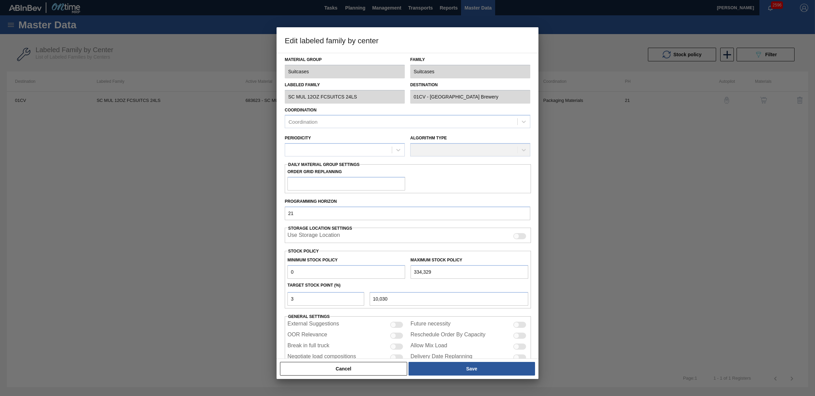
checkbox input "true"
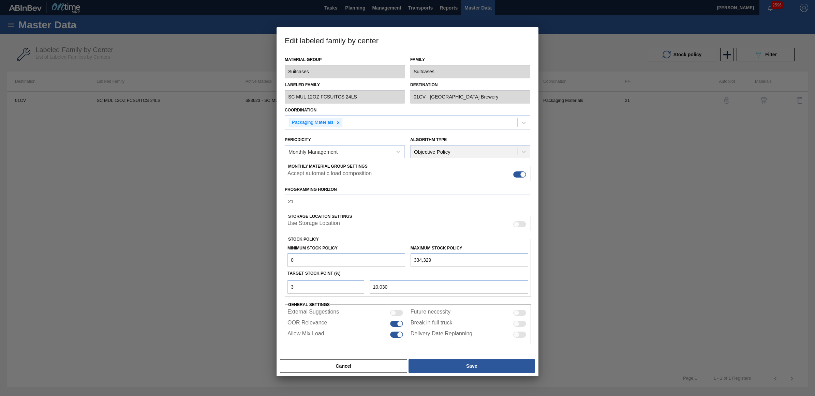
click at [515, 325] on div at bounding box center [517, 324] width 6 height 6
checkbox input "true"
click at [483, 363] on button "Save" at bounding box center [472, 367] width 127 height 14
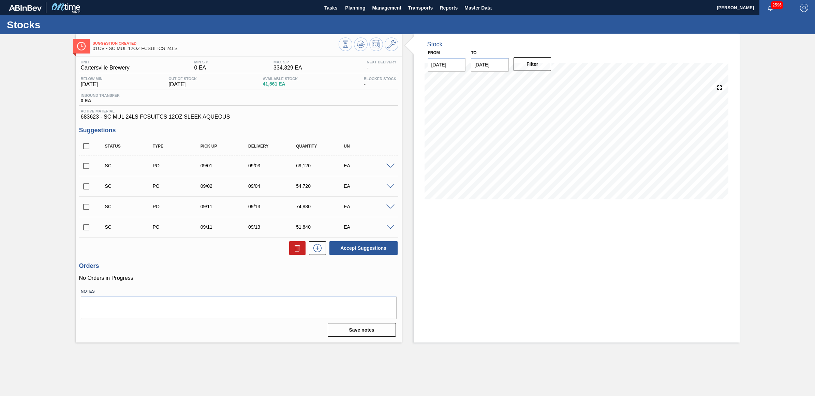
click at [87, 230] on input "checkbox" at bounding box center [86, 227] width 14 height 14
checkbox input "true"
click at [361, 43] on icon at bounding box center [361, 44] width 8 height 8
click at [82, 167] on input "checkbox" at bounding box center [86, 166] width 14 height 14
checkbox input "true"
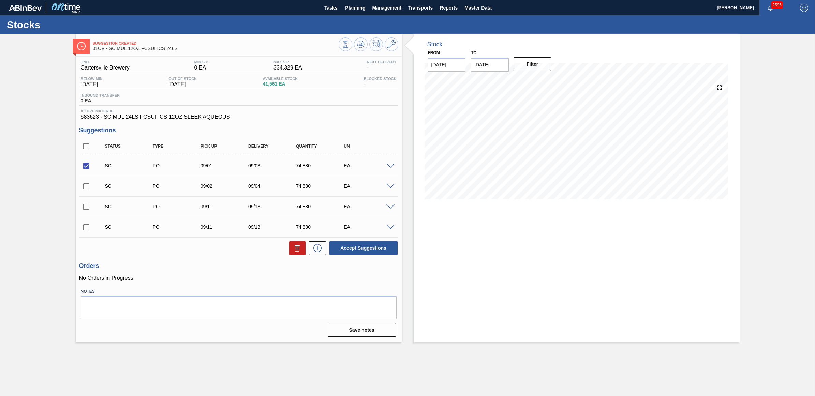
click at [86, 189] on input "checkbox" at bounding box center [86, 186] width 14 height 14
checkbox input "true"
click at [357, 254] on button "Accept Suggestions" at bounding box center [364, 249] width 68 height 14
checkbox input "false"
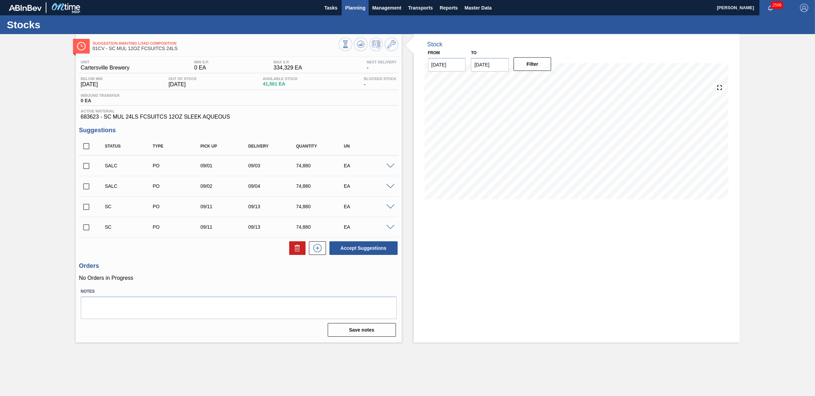
click at [359, 6] on span "Planning" at bounding box center [355, 8] width 20 height 8
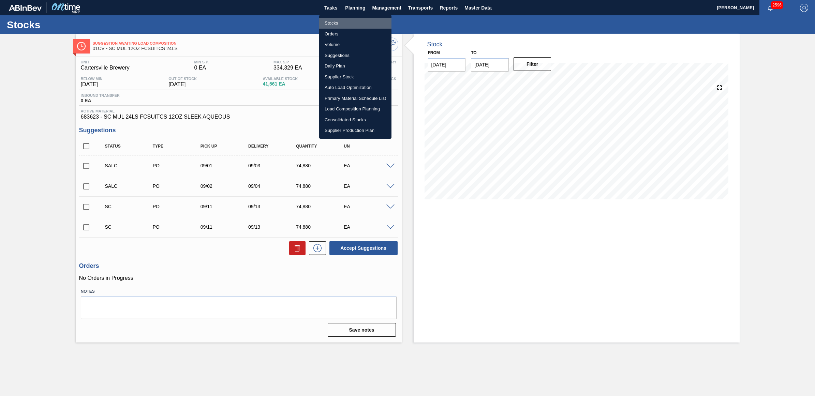
click at [335, 18] on li "Stocks" at bounding box center [355, 23] width 72 height 11
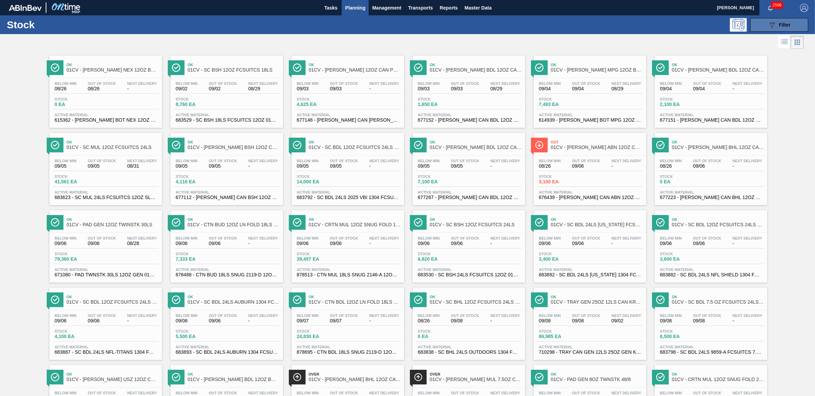
click at [776, 24] on div "089F7B8B-B2A5-4AFE-B5C0-19BA573D28AC Filter" at bounding box center [779, 25] width 23 height 8
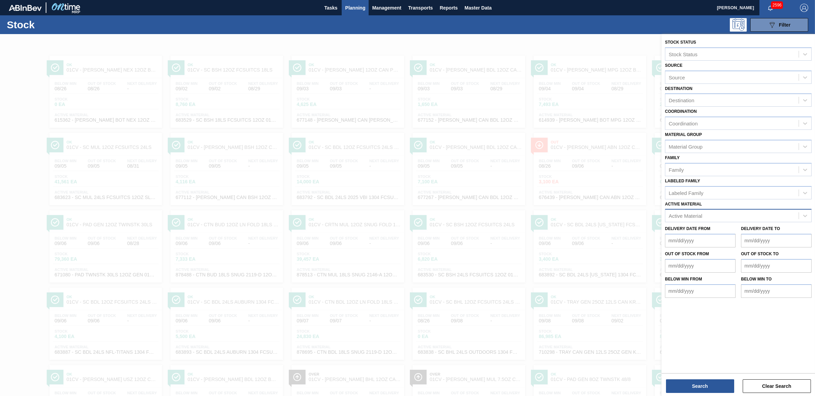
click at [691, 214] on div "Active Material" at bounding box center [685, 216] width 33 height 6
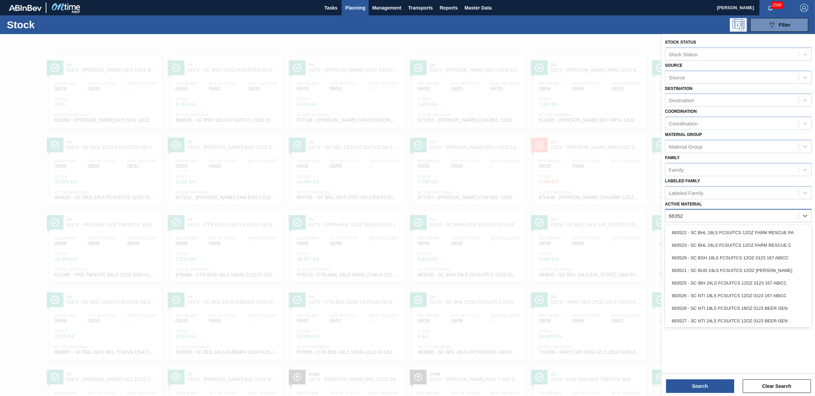
type Material "683527"
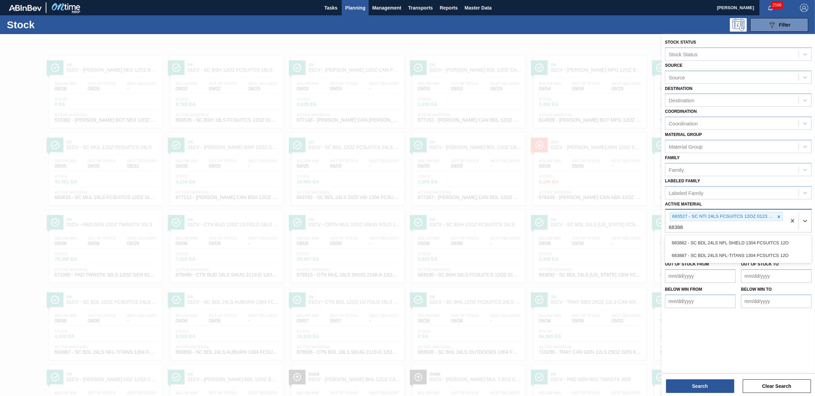
type Material "683882"
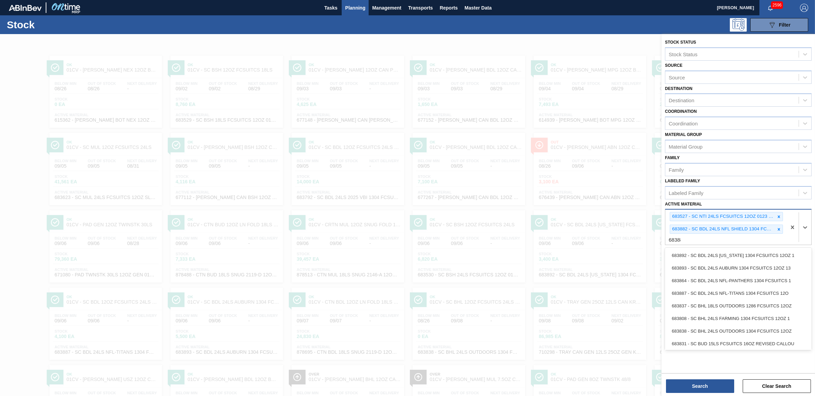
type Material "683887"
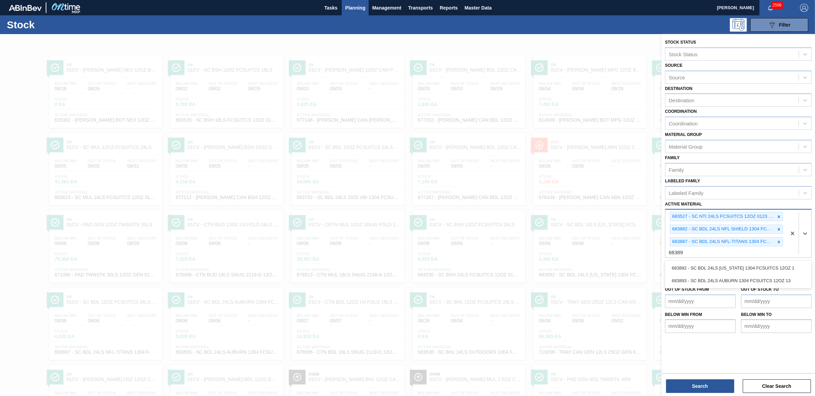
type Material "683892"
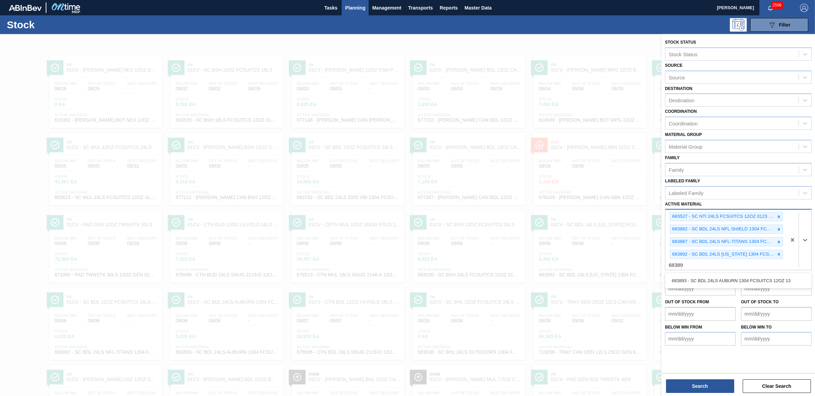
type Material "683893"
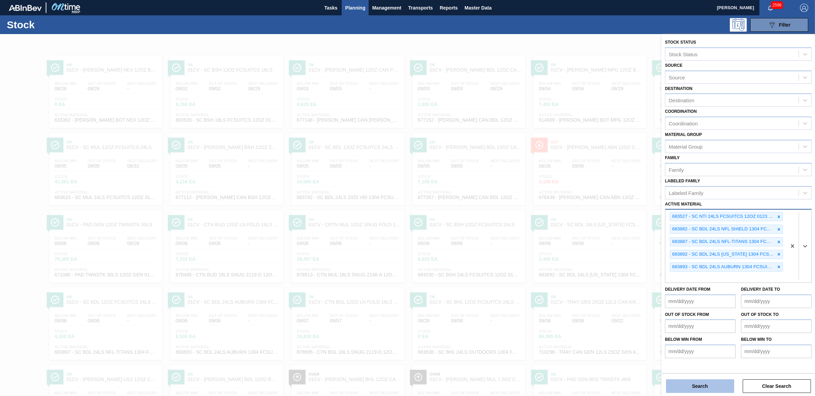
click at [696, 385] on button "Search" at bounding box center [700, 387] width 68 height 14
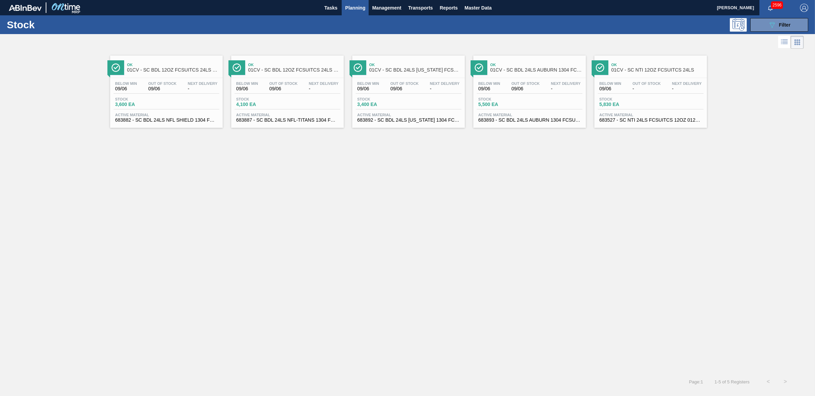
click at [171, 89] on span "09/06" at bounding box center [162, 88] width 28 height 5
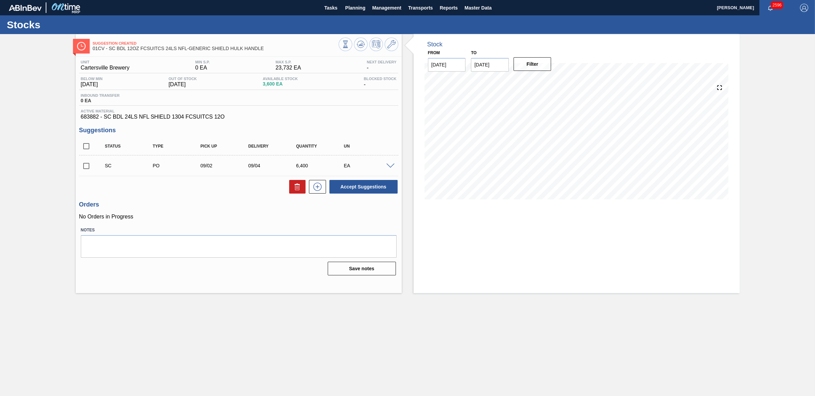
click at [388, 168] on span at bounding box center [391, 166] width 8 height 5
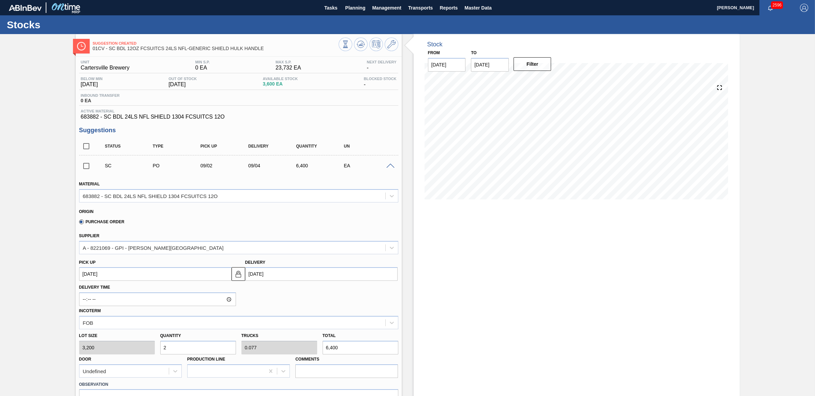
click at [388, 168] on span at bounding box center [391, 166] width 8 height 5
